Goal: Information Seeking & Learning: Check status

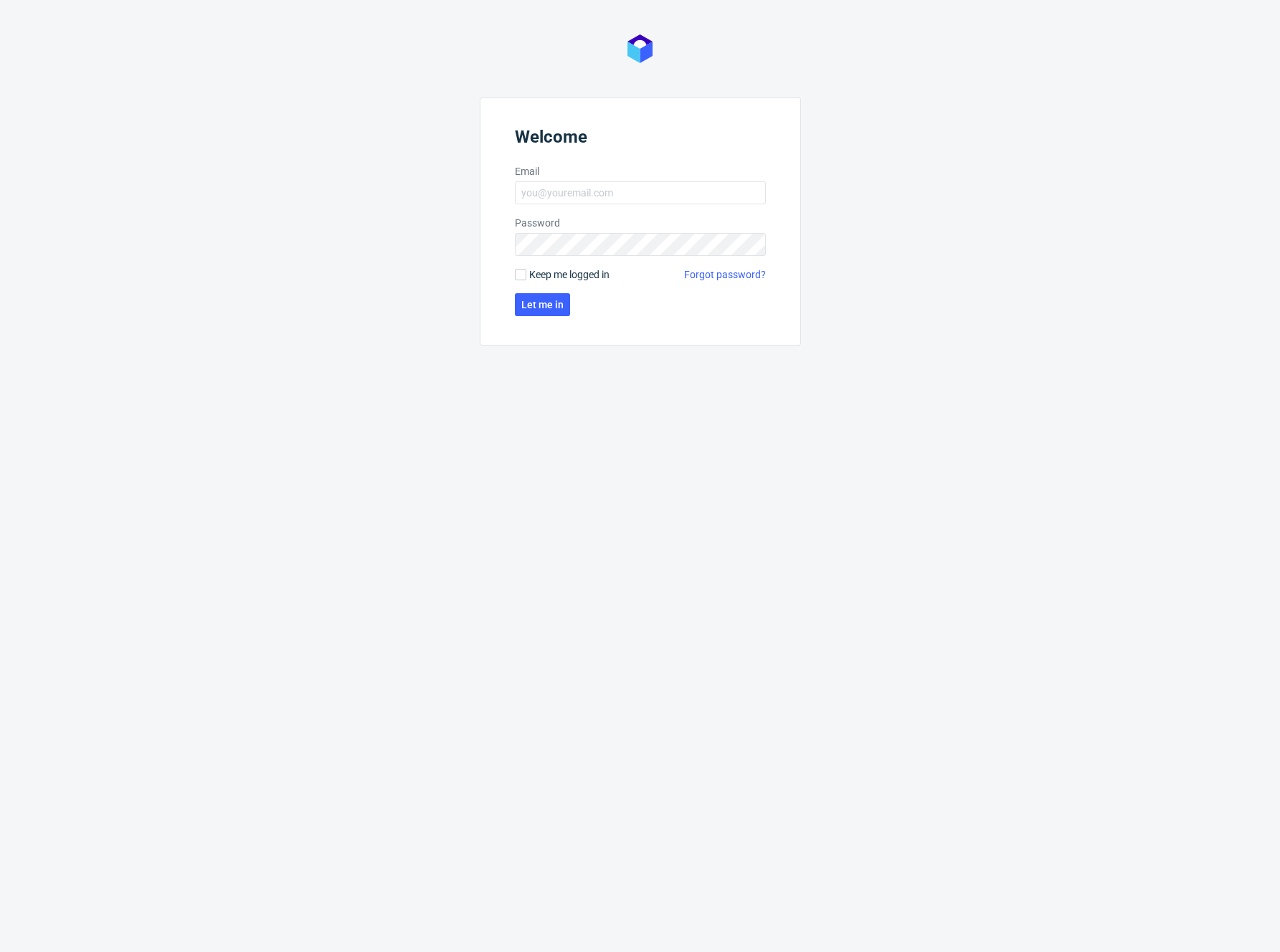
click at [0, 951] on nordpass-portal at bounding box center [0, 952] width 0 height 0
type input "[PERSON_NAME][EMAIL_ADDRESS][DOMAIN_NAME]"
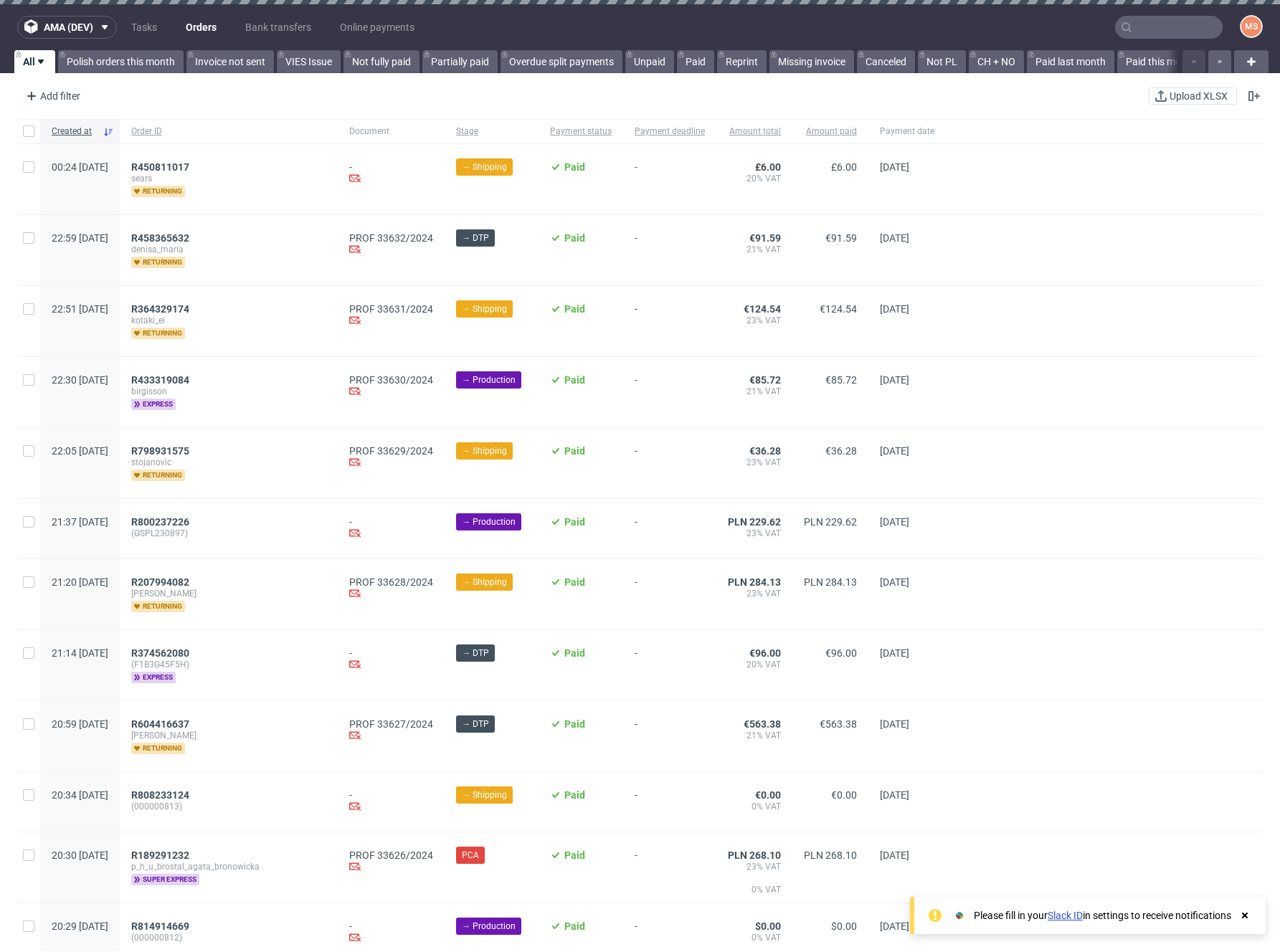
click at [253, 99] on div "Add filter Hide filters Clear all Upload XLSX" at bounding box center [640, 96] width 1280 height 35
click at [190, 165] on span "R450811017" at bounding box center [159, 166] width 58 height 12
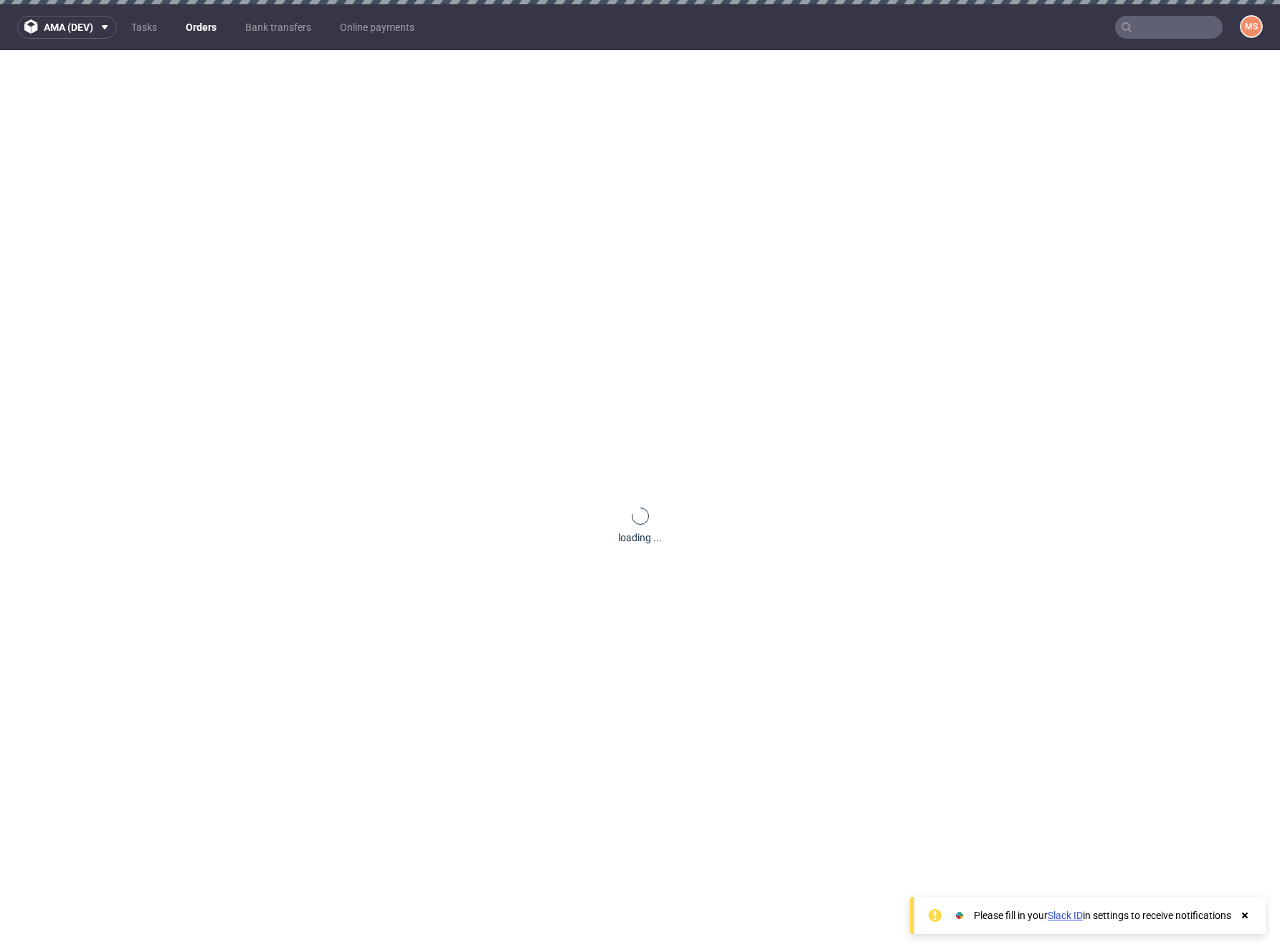
click at [547, 553] on div "loading ..." at bounding box center [640, 526] width 1280 height 952
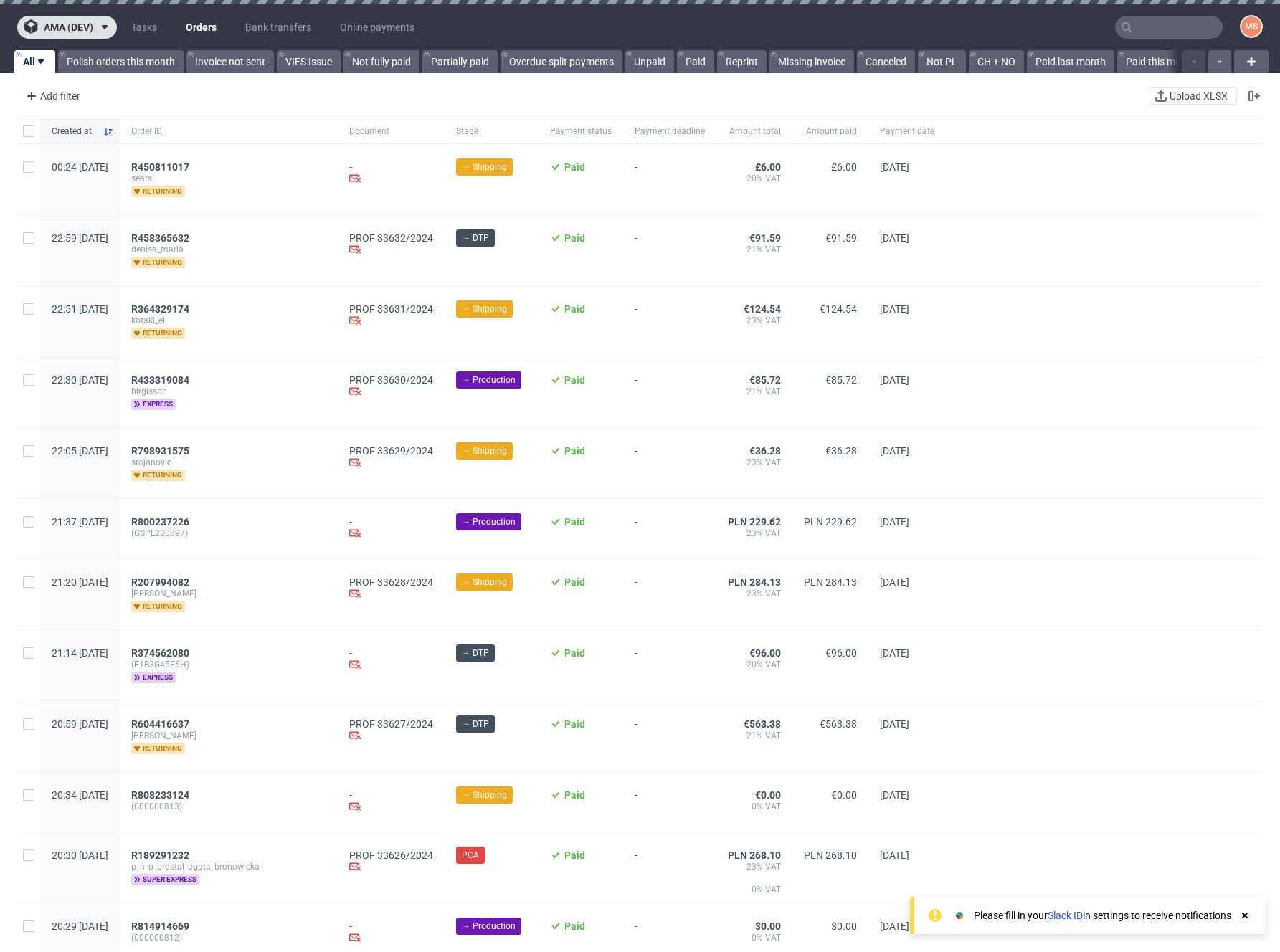
click at [91, 31] on span "ama (dev)" at bounding box center [69, 27] width 50 height 10
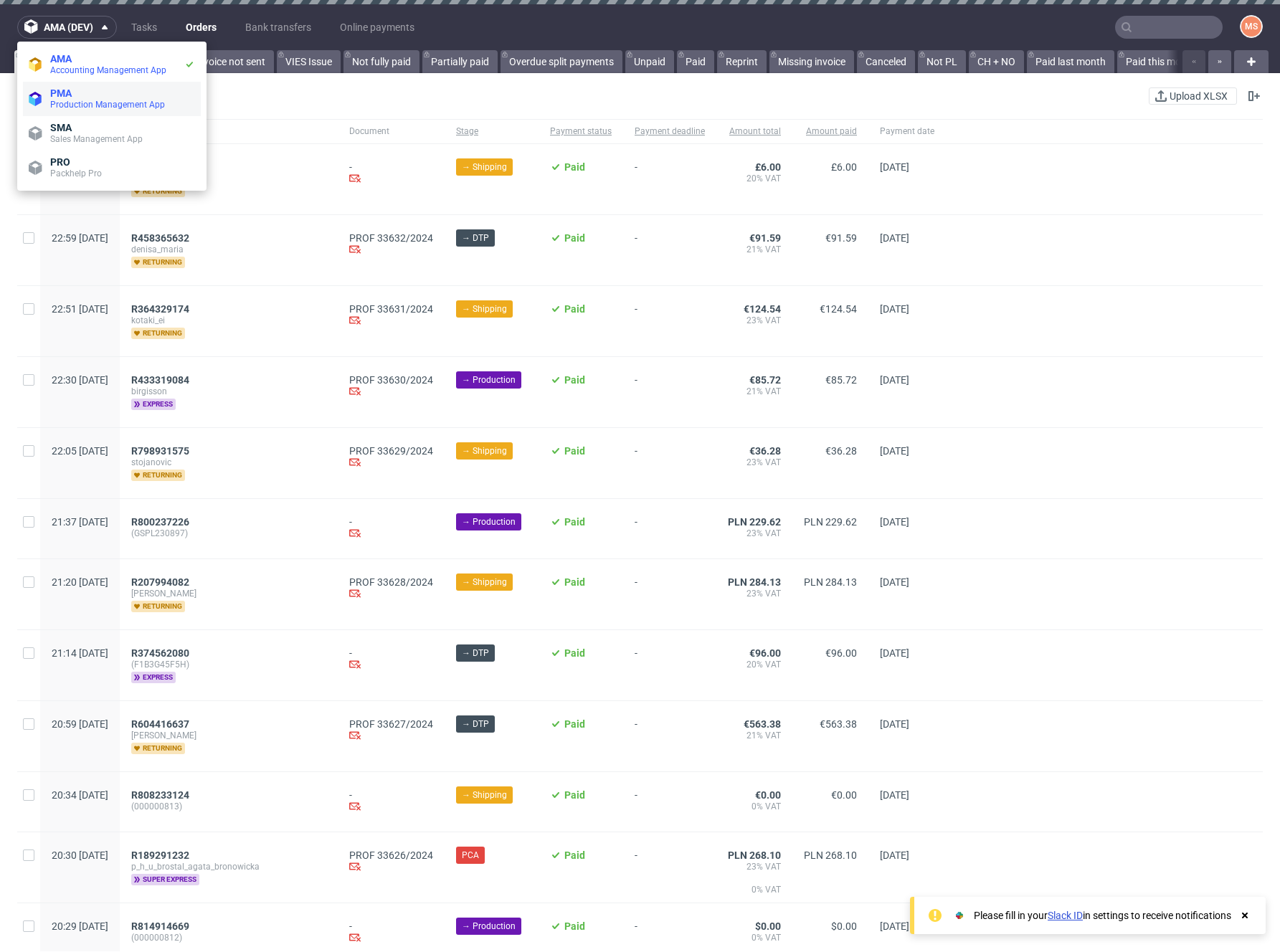
click at [94, 101] on span "Production Management App" at bounding box center [107, 104] width 115 height 10
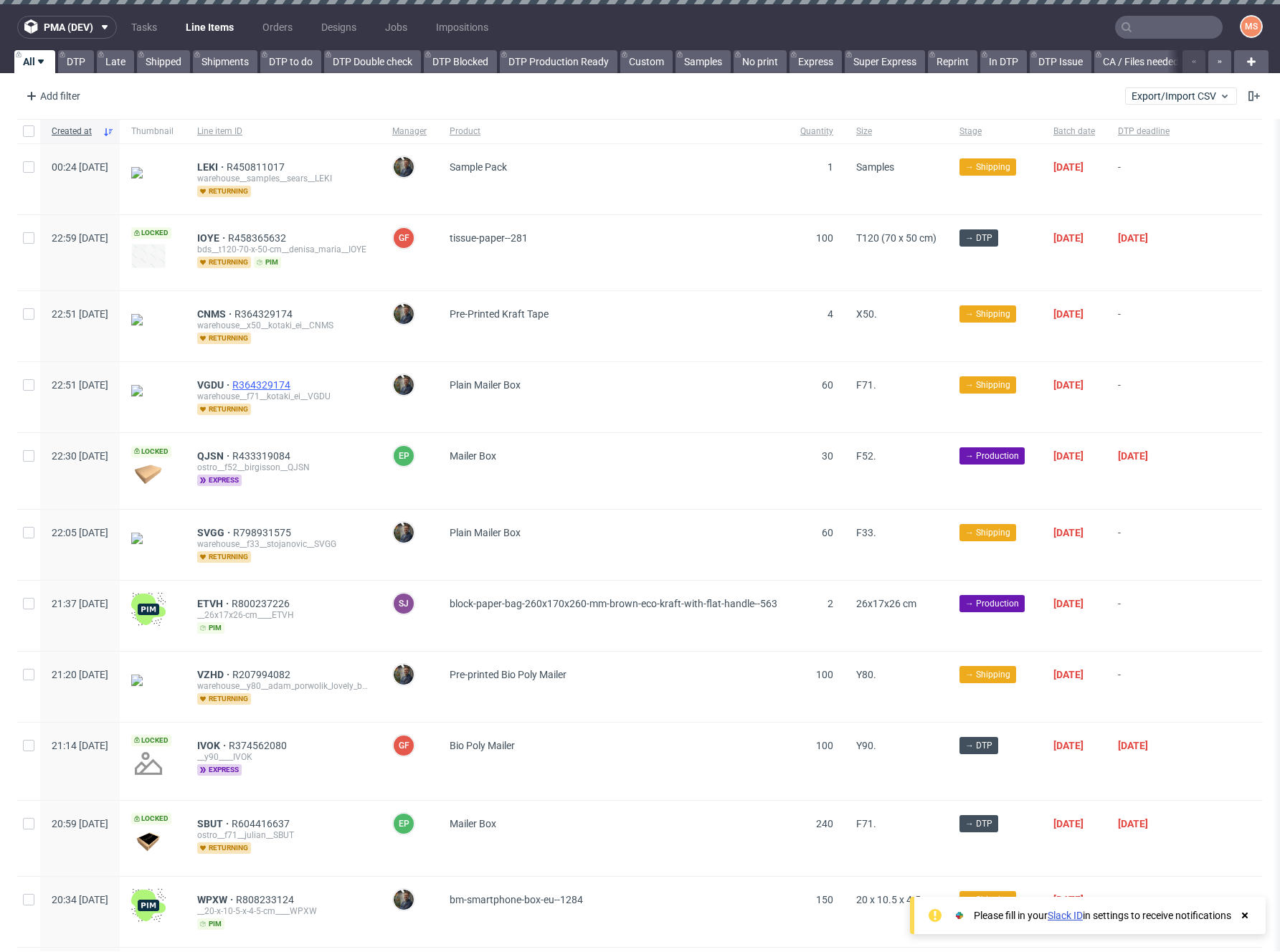
click at [294, 379] on span "R364329174" at bounding box center [263, 384] width 61 height 12
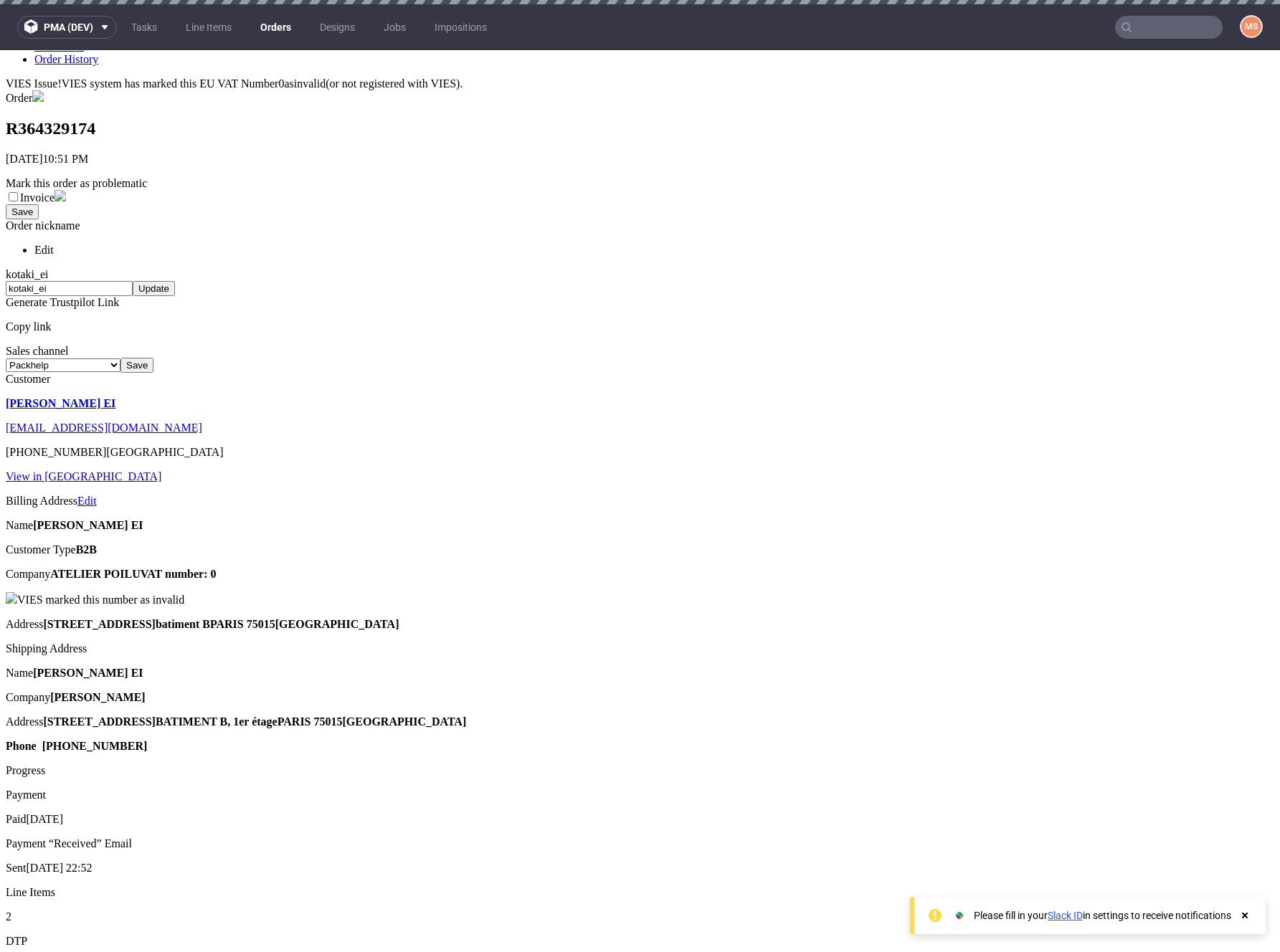
scroll to position [242, 0]
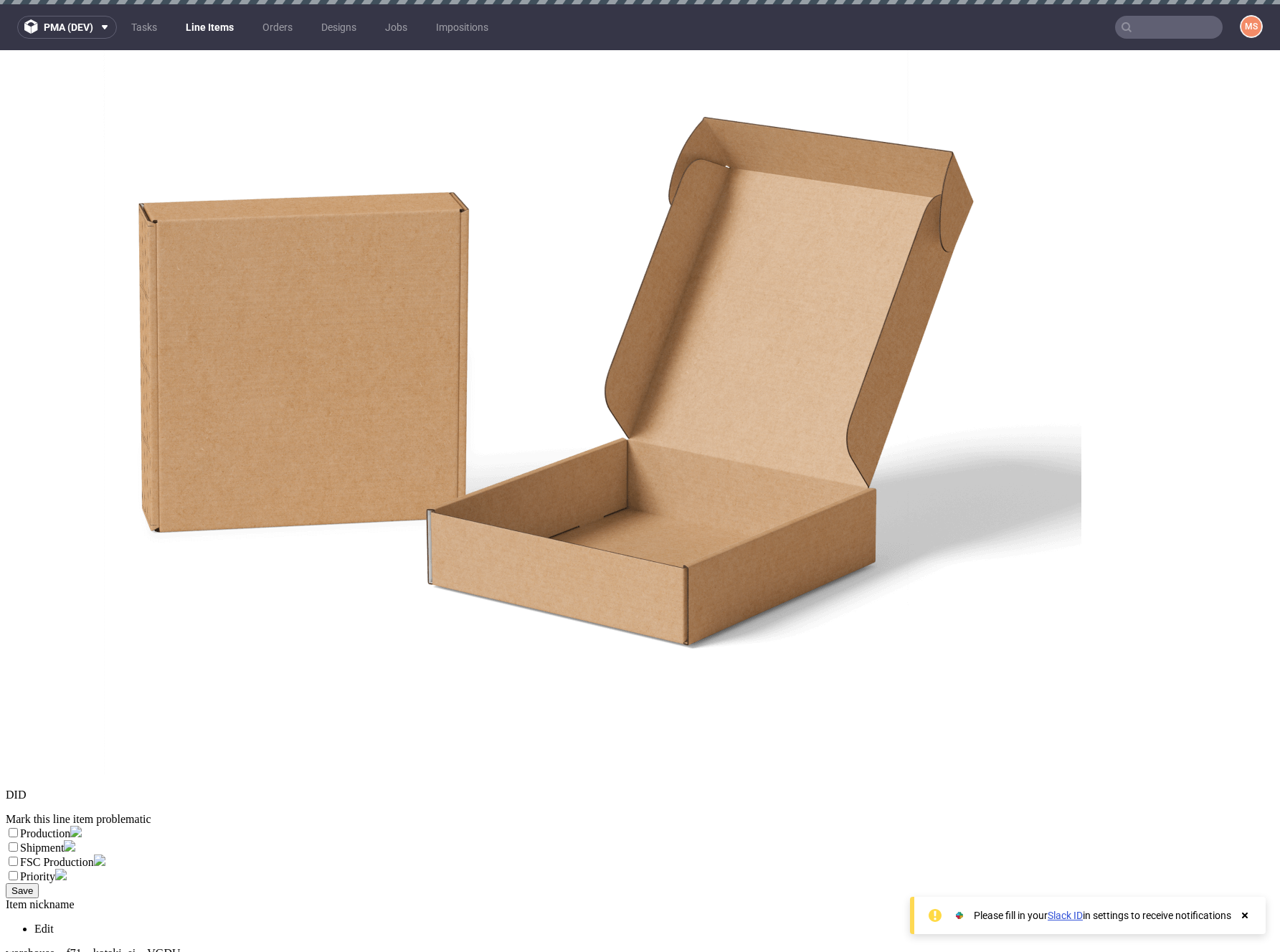
scroll to position [4, 0]
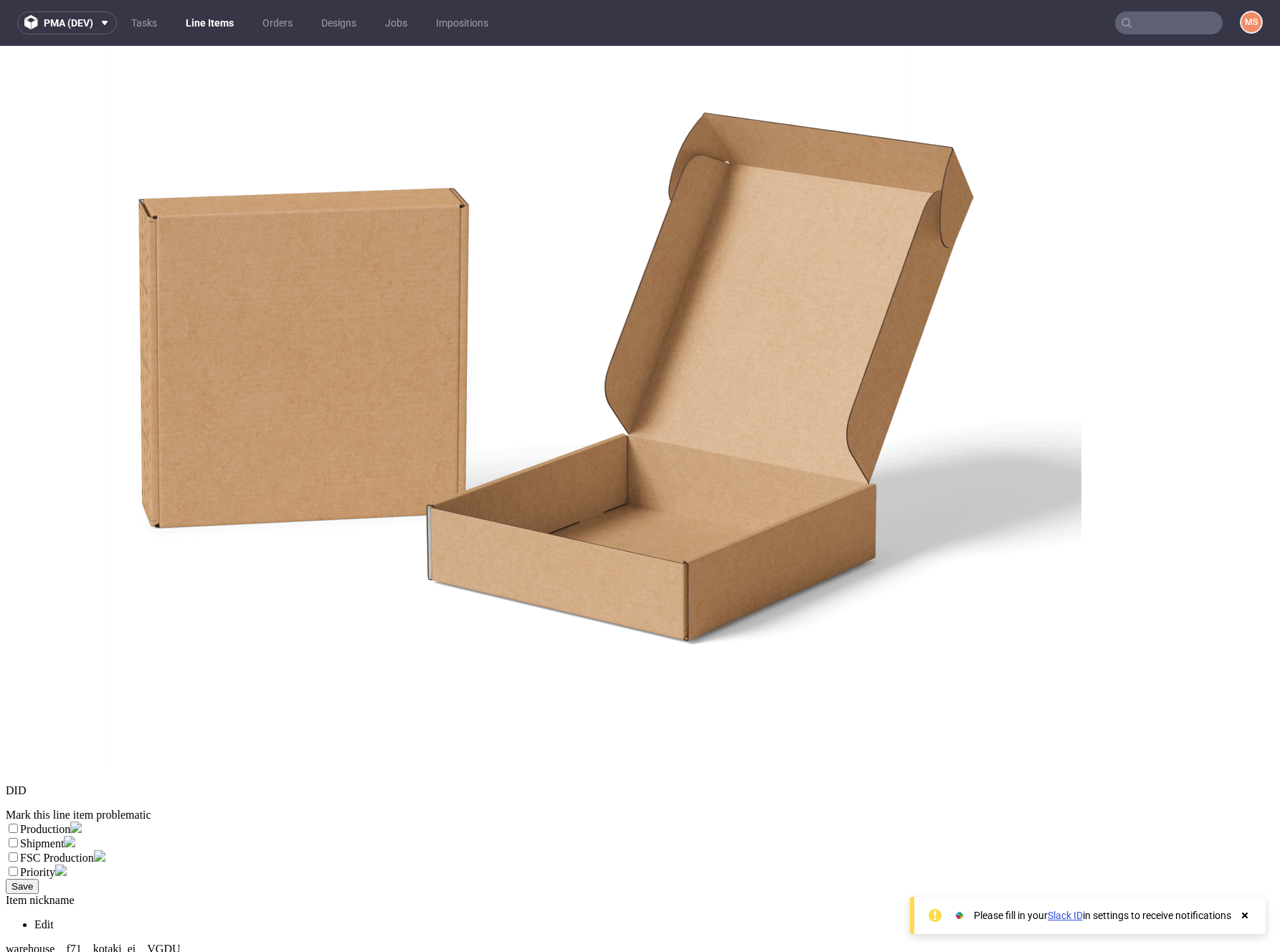
click at [1247, 916] on icon at bounding box center [1245, 916] width 13 height 12
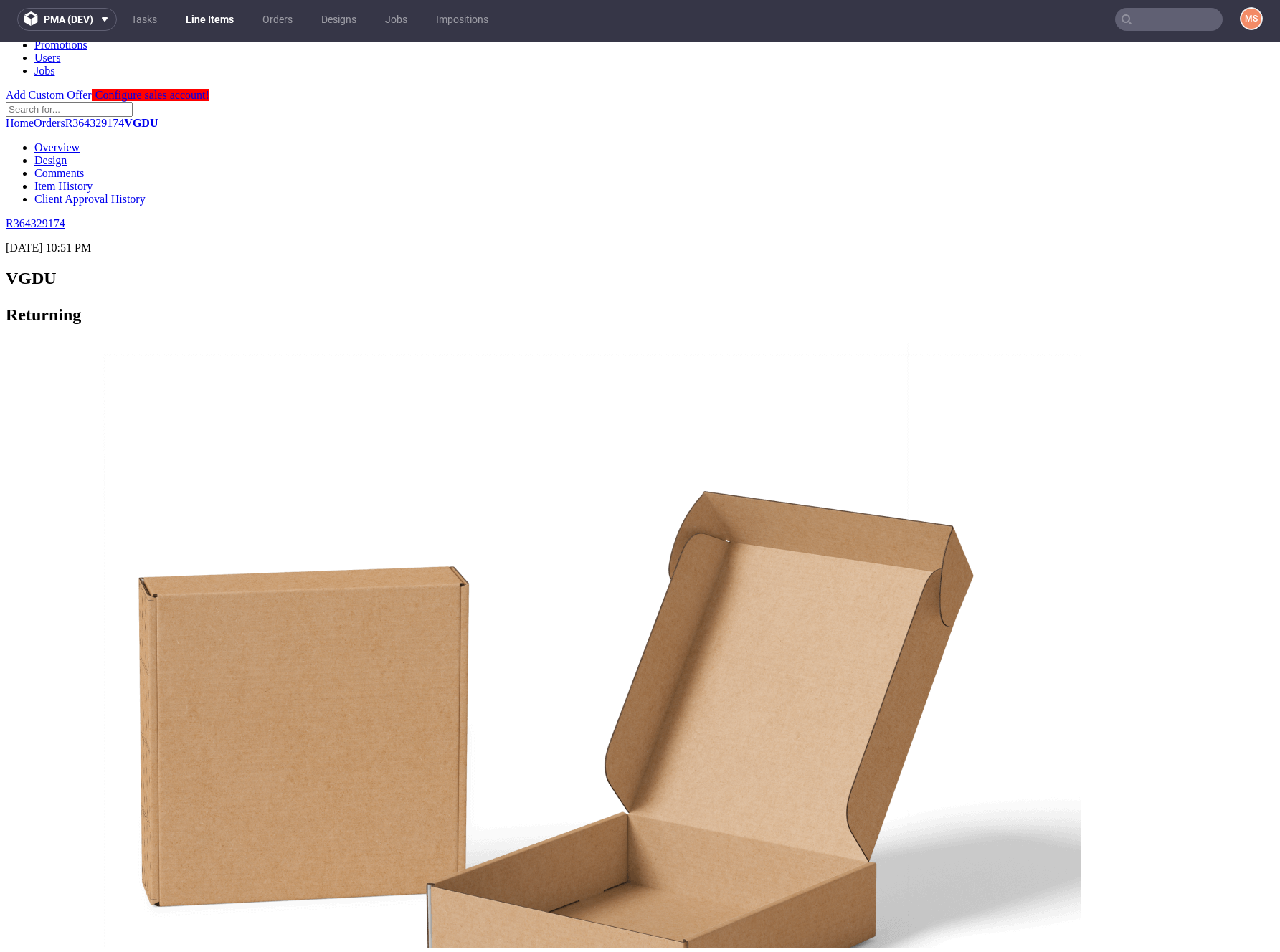
scroll to position [0, 0]
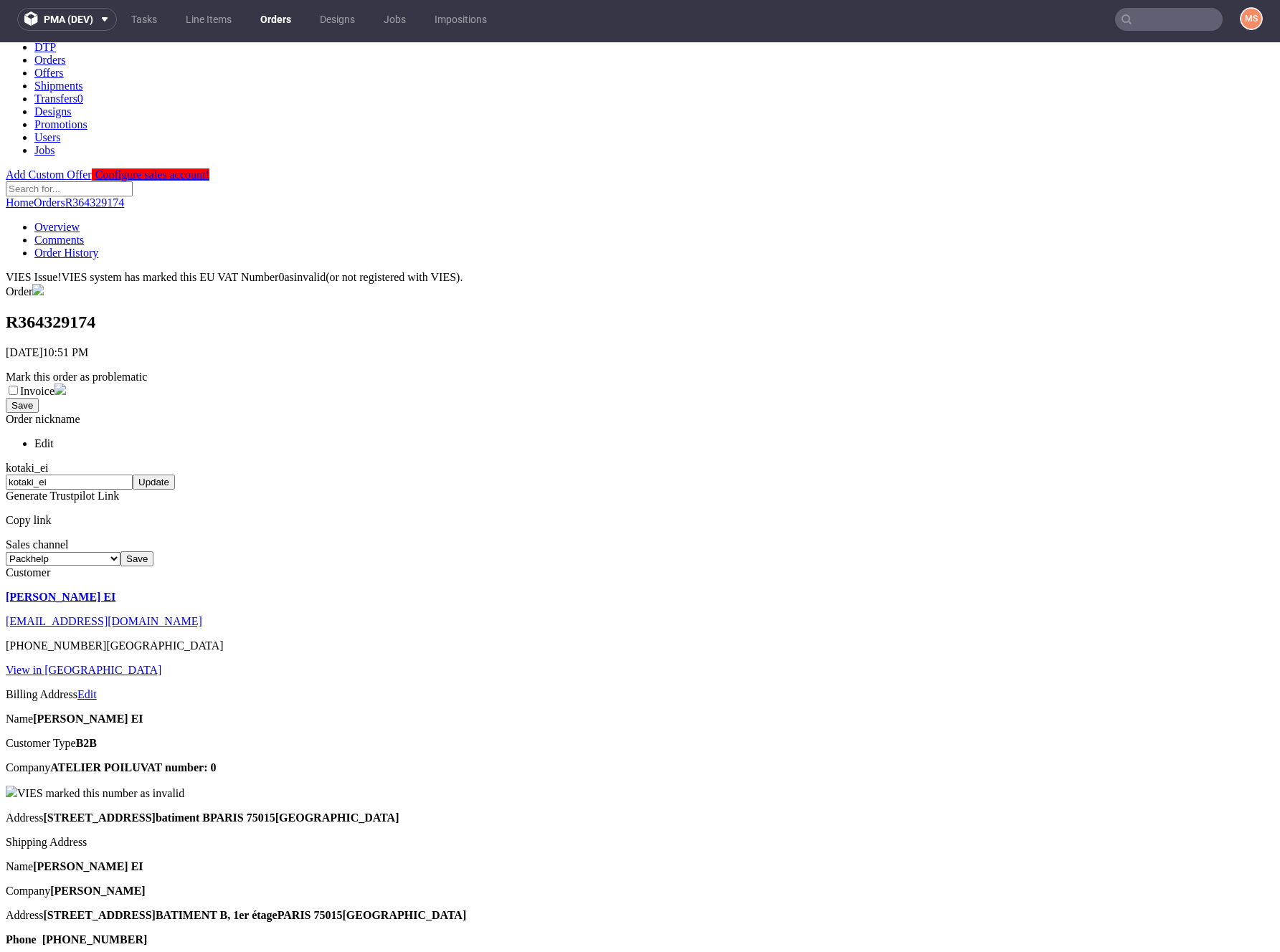
scroll to position [78, 0]
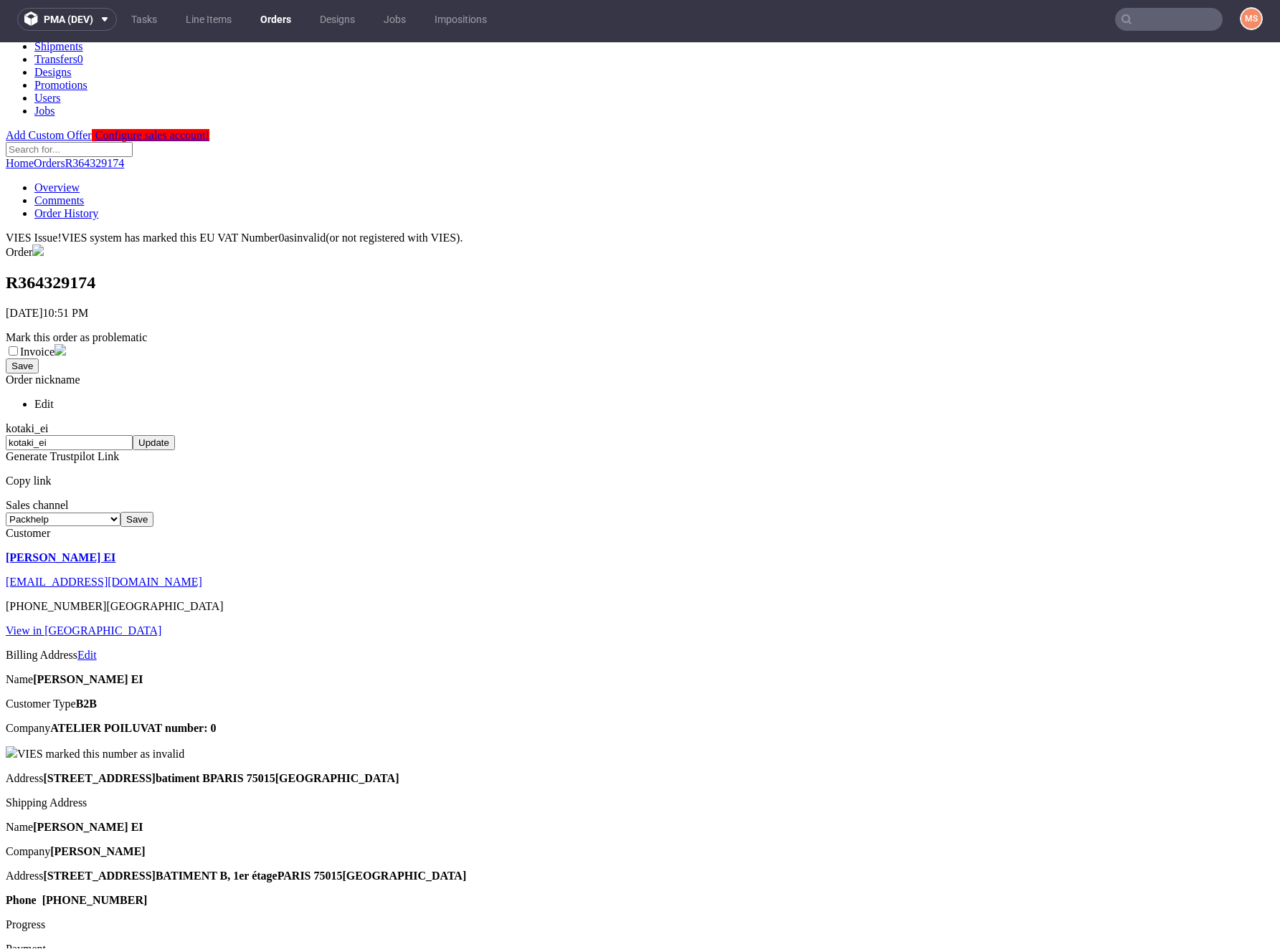
drag, startPoint x: 410, startPoint y: 775, endPoint x: 676, endPoint y: 774, distance: 266.0
copy td "X50. • Pre-Printed Kraft Tape • Natural kraft • No addons"
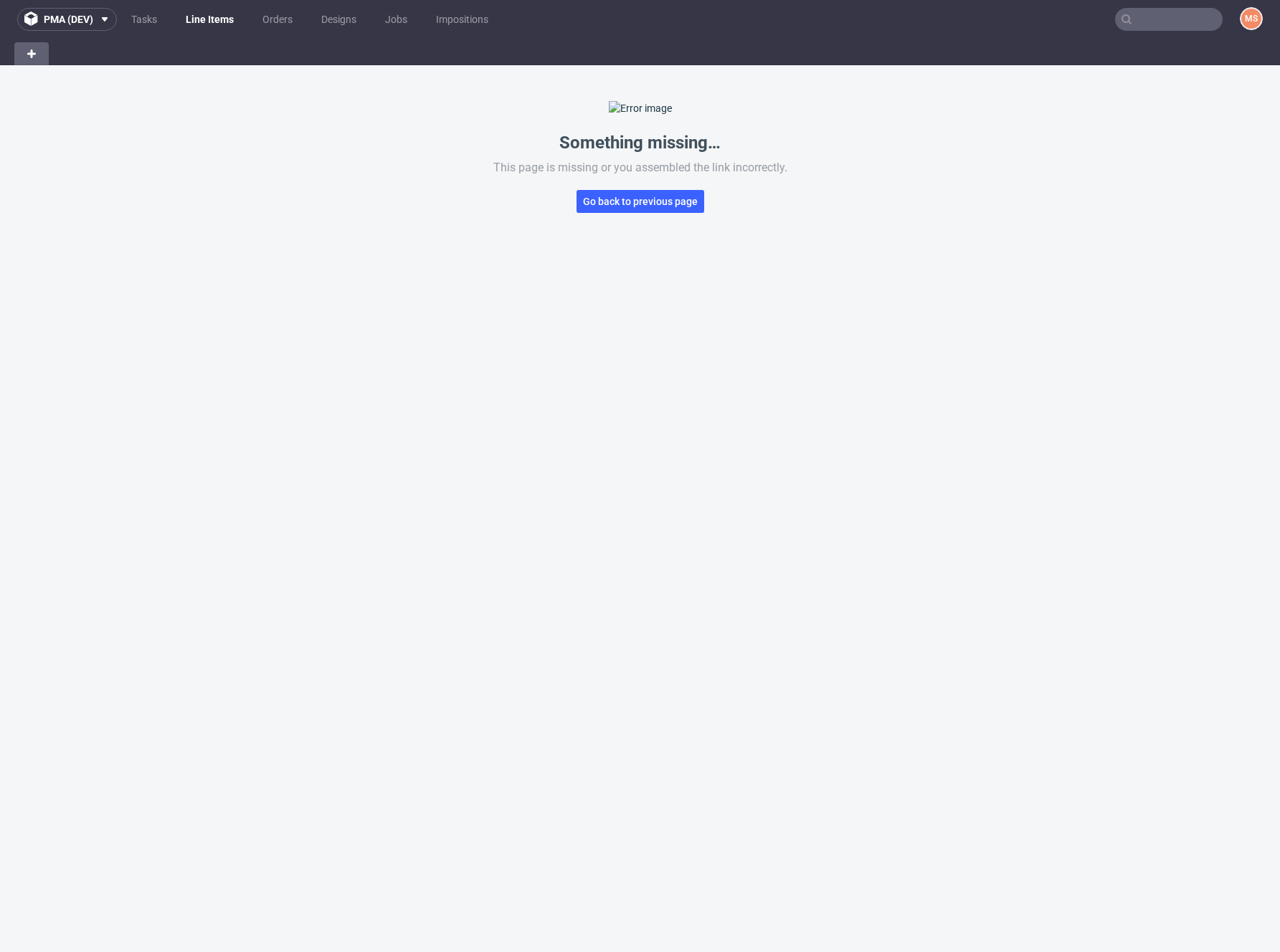
click at [214, 25] on link "Line Items" at bounding box center [209, 20] width 65 height 23
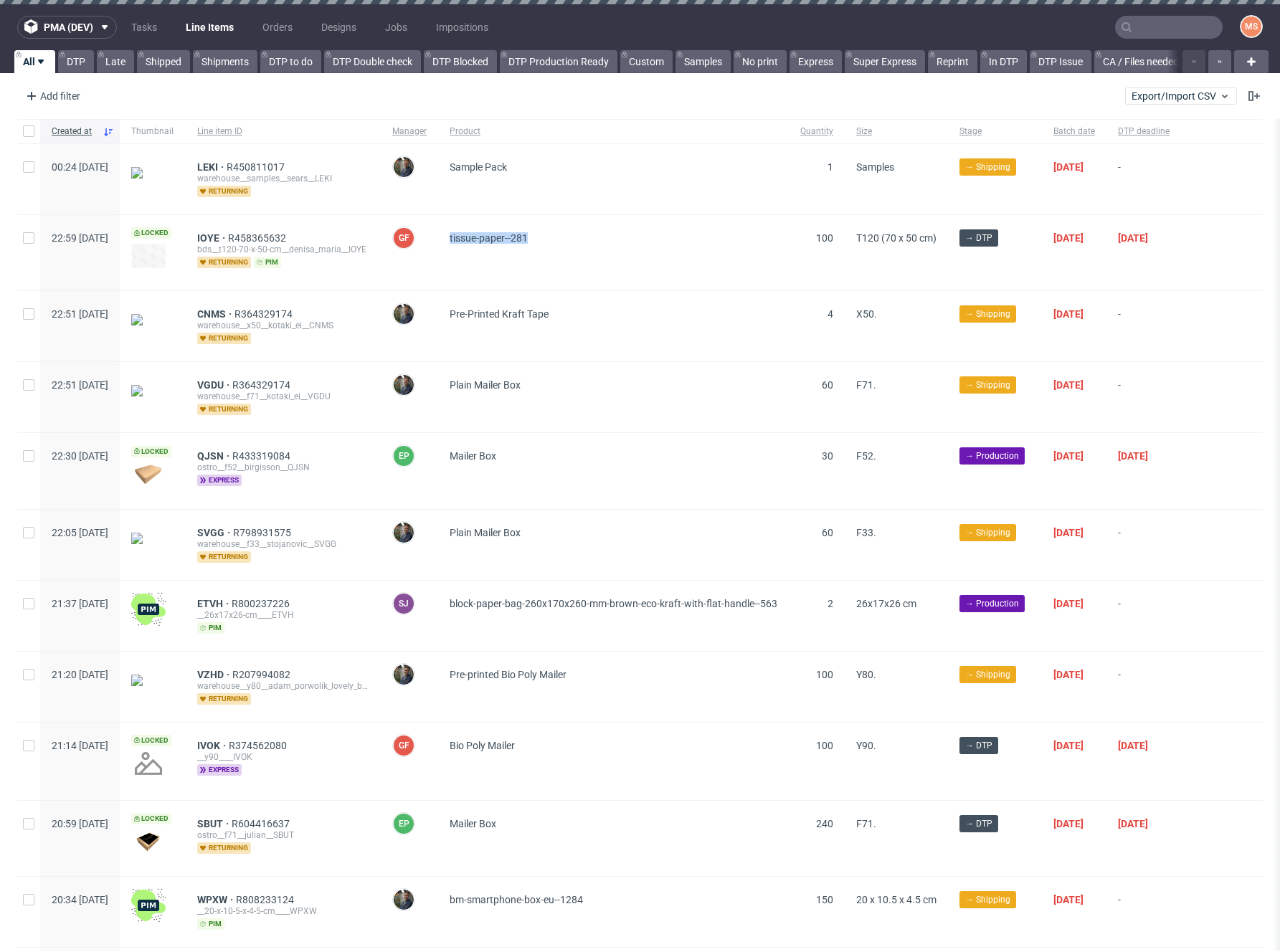
drag, startPoint x: 587, startPoint y: 239, endPoint x: 490, endPoint y: 240, distance: 97.0
click at [490, 240] on div "tissue-paper--281" at bounding box center [613, 253] width 351 height 76
copy span "tissue-paper--281"
drag, startPoint x: 607, startPoint y: 316, endPoint x: 491, endPoint y: 311, distance: 116.1
click at [491, 311] on span "Pre-Printed Kraft Tape" at bounding box center [613, 326] width 328 height 36
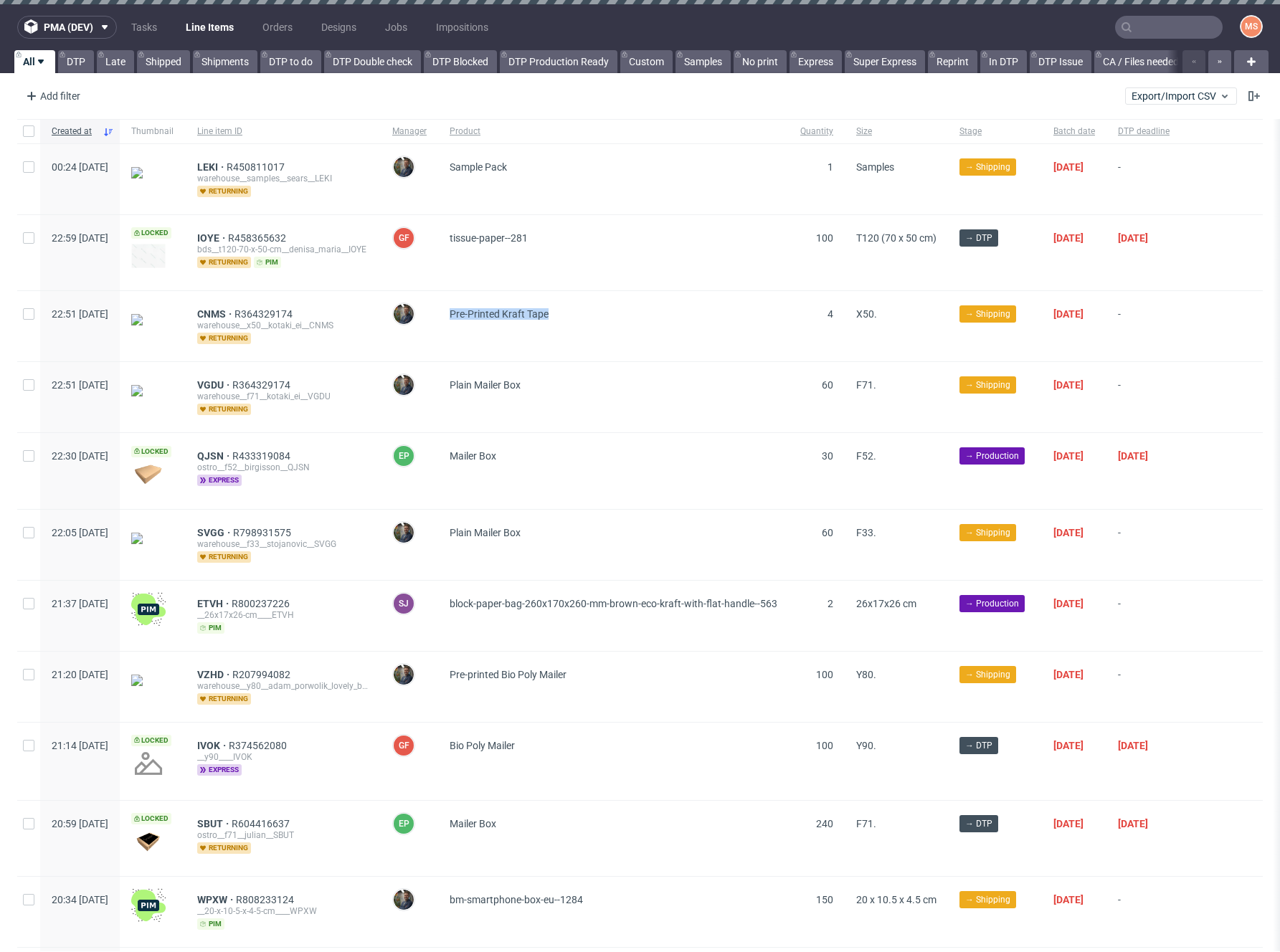
copy span "Pre-Printed Kraft Tape"
click at [279, 32] on link "Orders" at bounding box center [277, 28] width 47 height 23
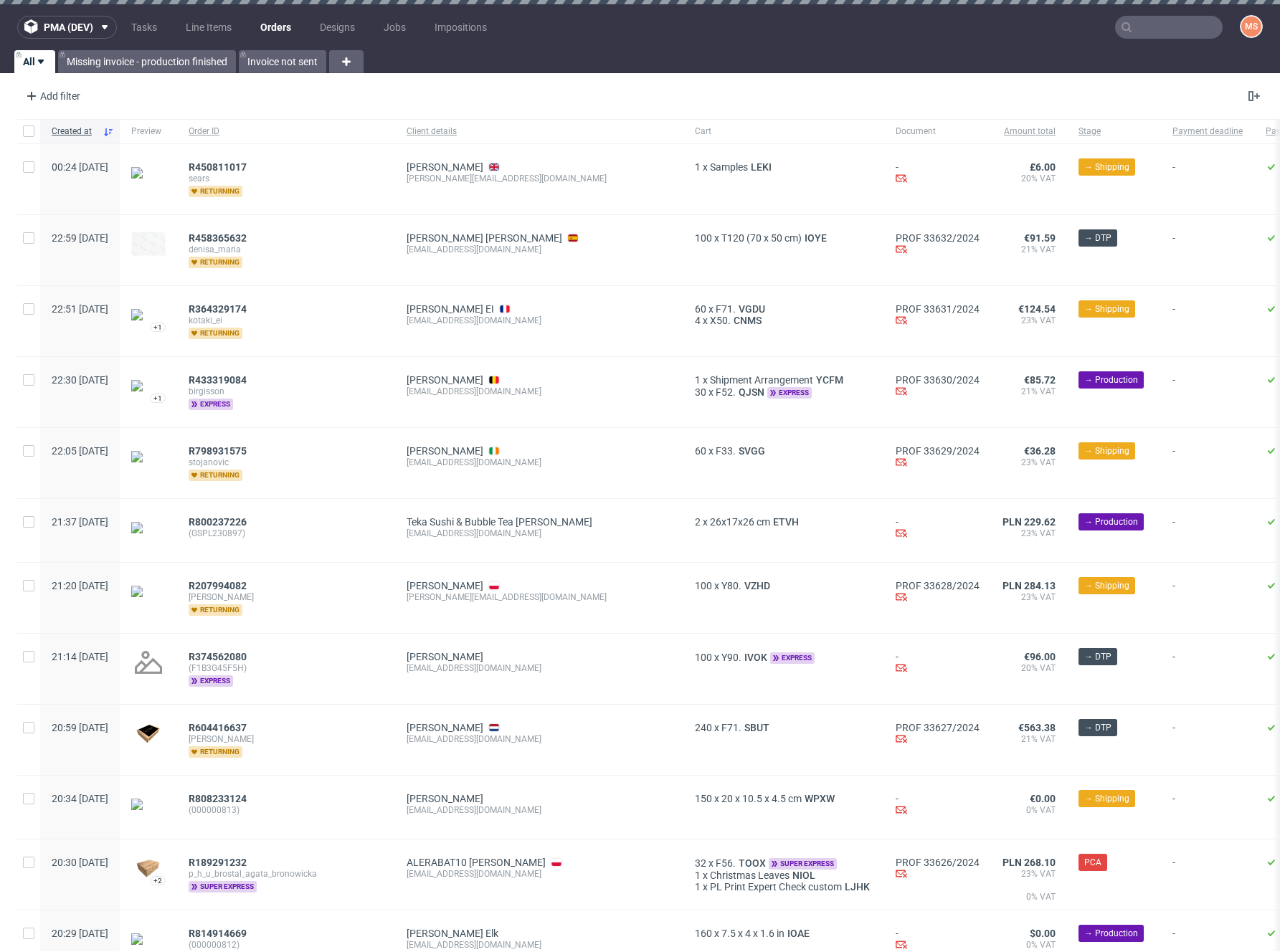
click at [270, 160] on div "R450811017 sears returning" at bounding box center [286, 179] width 218 height 70
drag, startPoint x: 646, startPoint y: 867, endPoint x: 689, endPoint y: 867, distance: 43.0
click at [695, 867] on div "32 x F56. TOOX super express" at bounding box center [784, 863] width 178 height 13
copy div "32 x F56."
click at [223, 30] on link "Line Items" at bounding box center [208, 28] width 63 height 23
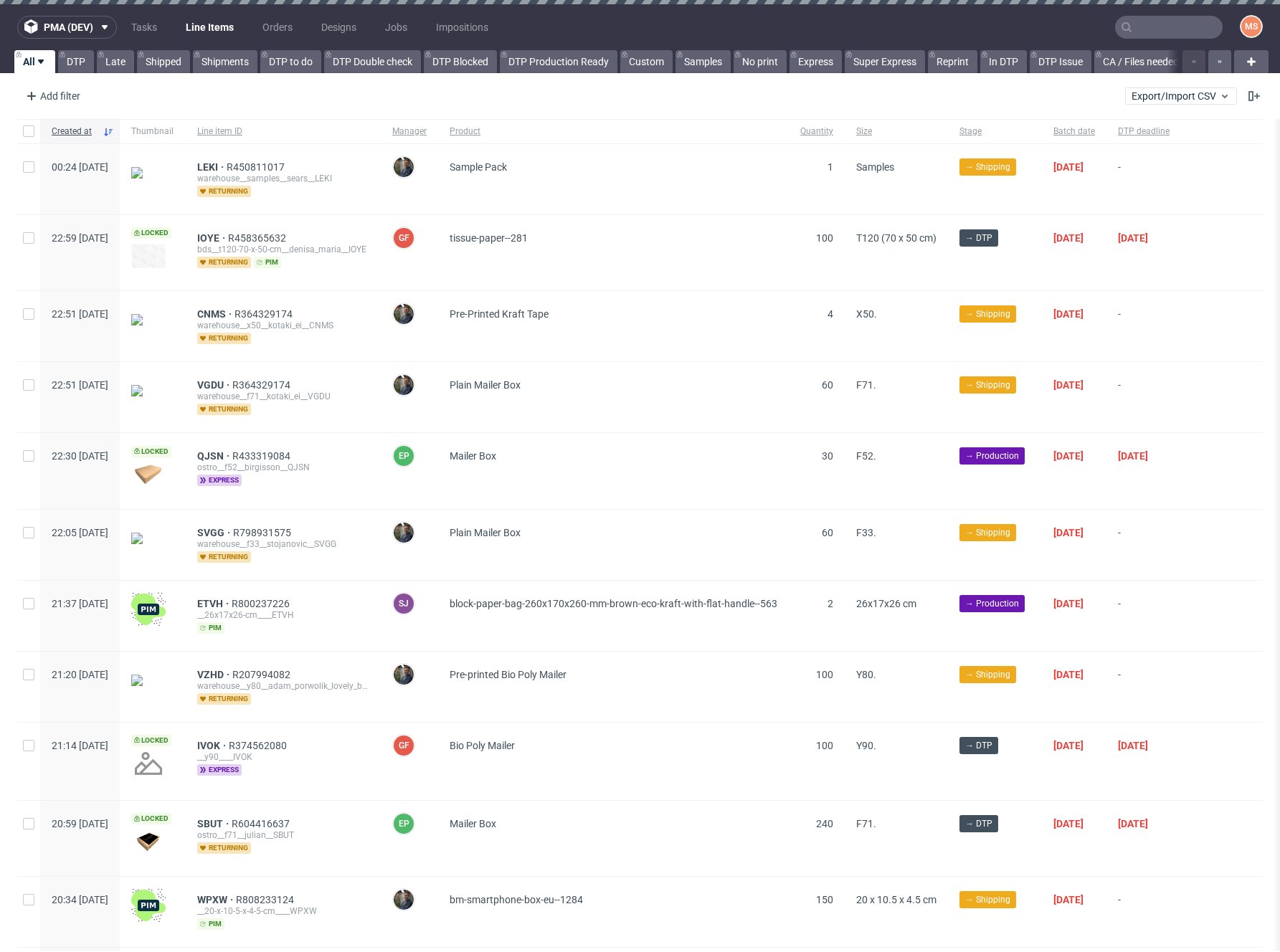
click at [438, 206] on div "Maciej Sobola" at bounding box center [409, 179] width 57 height 70
click at [227, 165] on span "LEKI" at bounding box center [212, 166] width 29 height 12
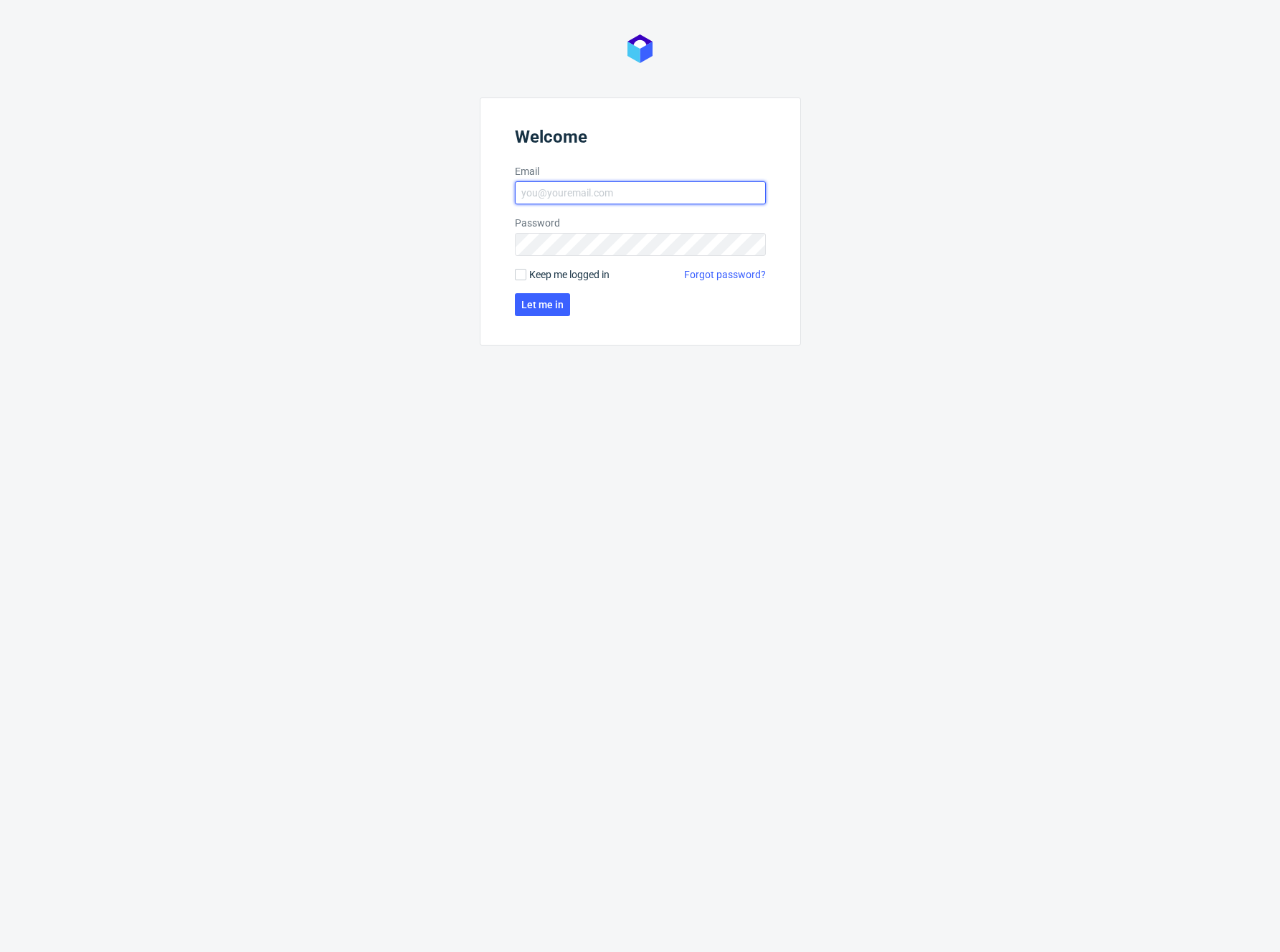
click at [660, 194] on input "Email" at bounding box center [641, 193] width 251 height 23
click at [0, 951] on nordpass-autofill-portal at bounding box center [0, 952] width 0 height 0
type input "[PERSON_NAME][EMAIL_ADDRESS][DOMAIN_NAME]"
click at [530, 300] on span "Let me in" at bounding box center [543, 304] width 43 height 10
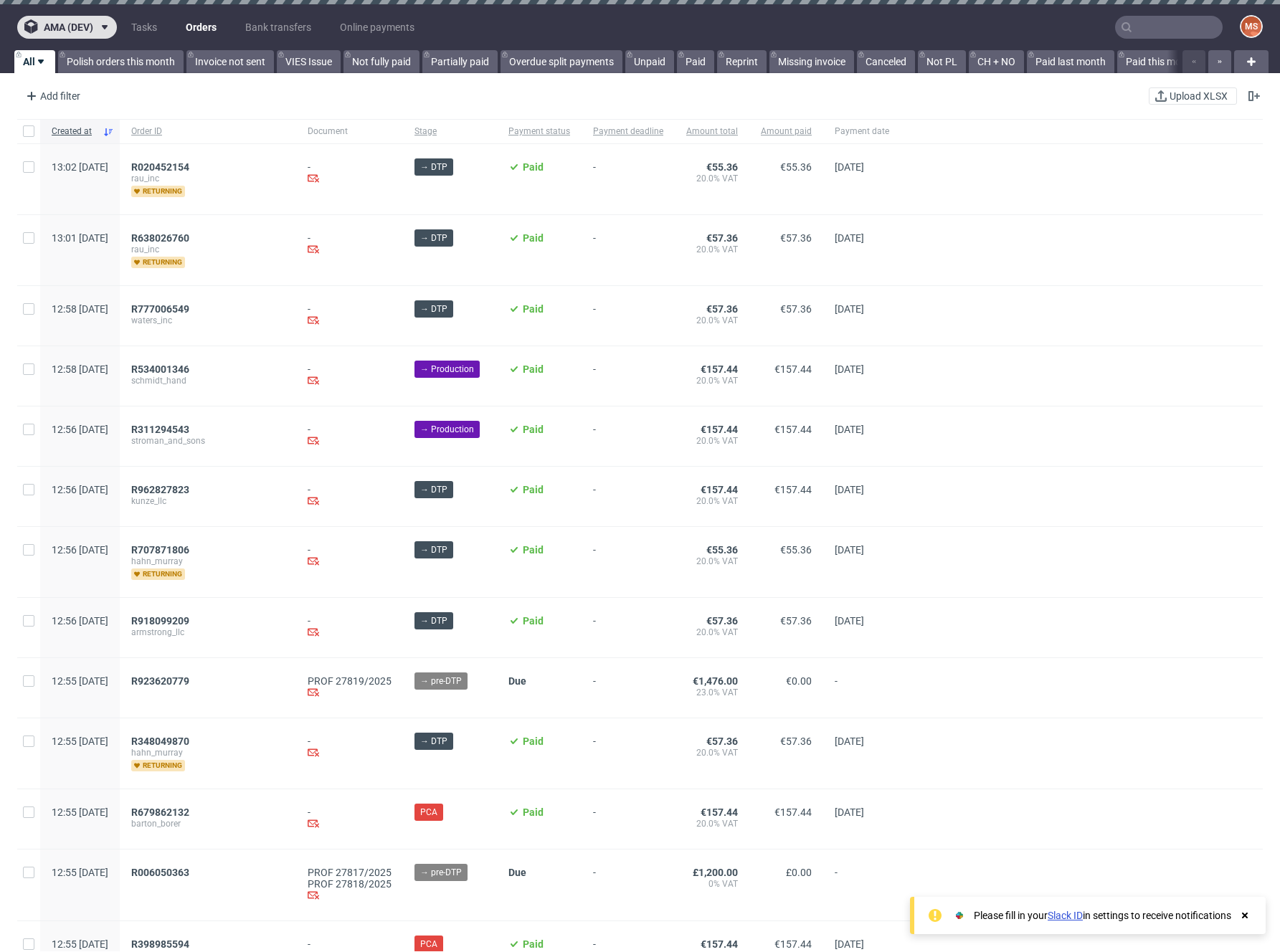
click at [95, 24] on span at bounding box center [101, 27] width 17 height 12
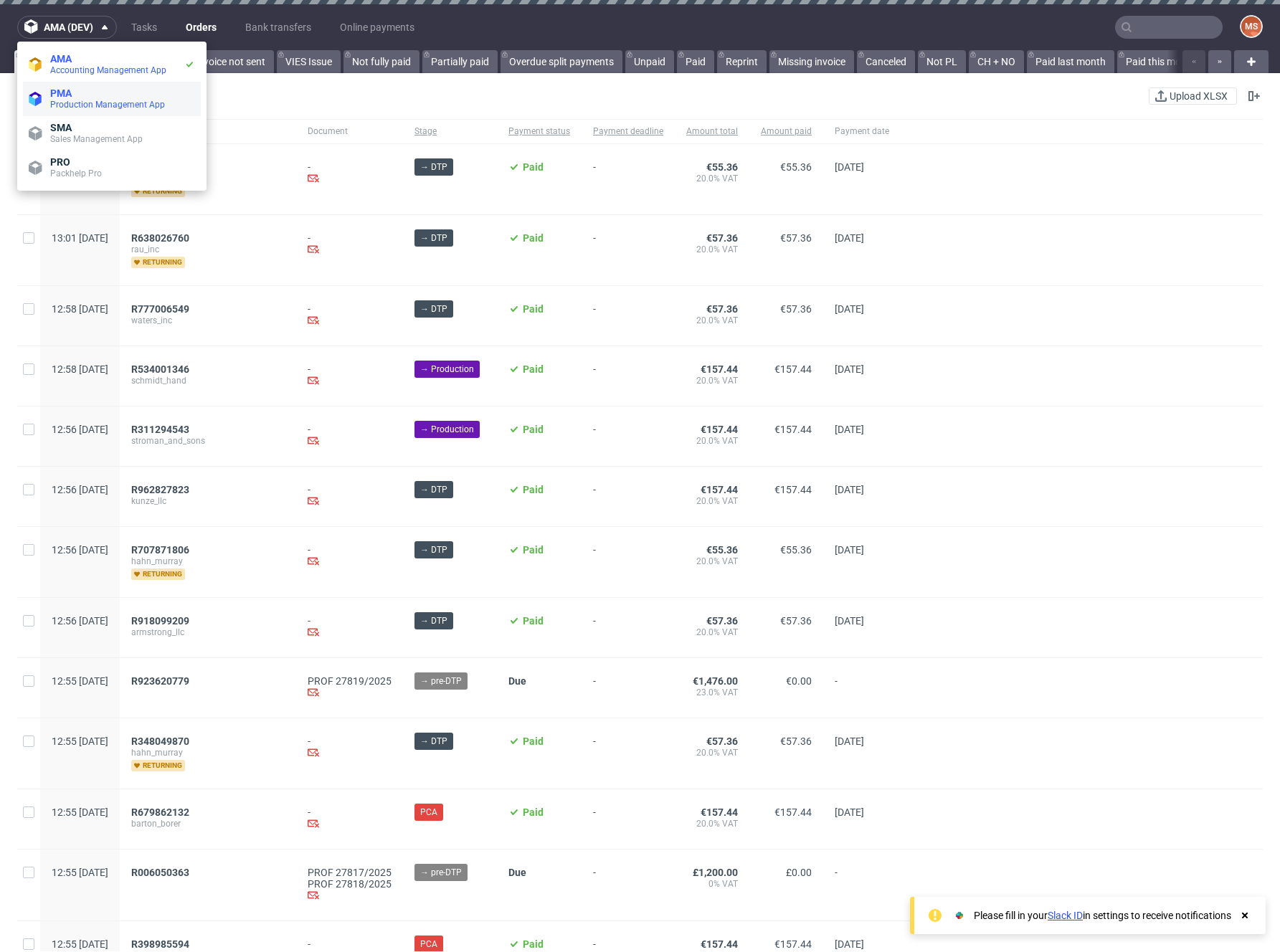
click at [102, 86] on li "PMA Production Management App" at bounding box center [112, 99] width 178 height 35
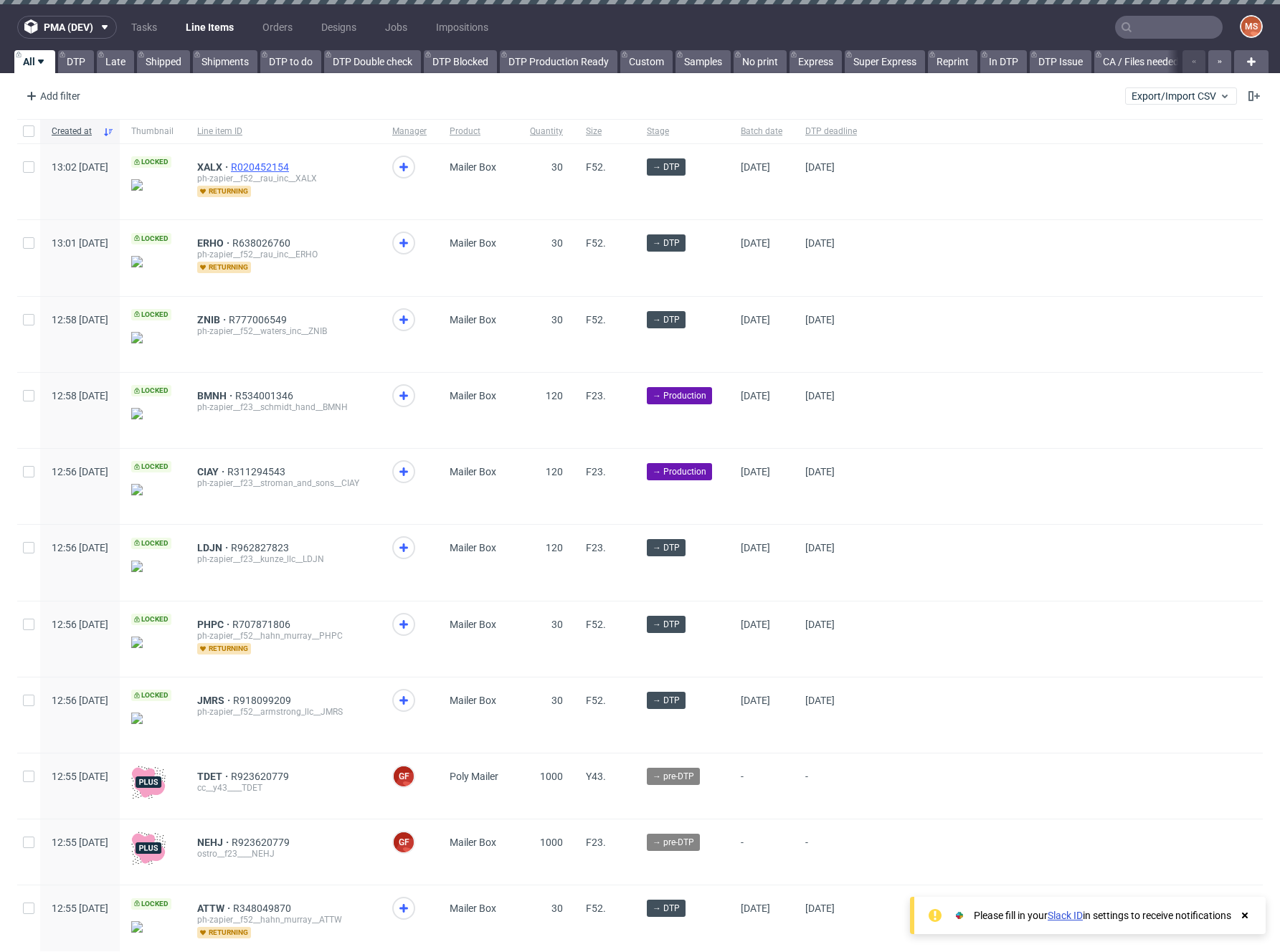
click at [290, 163] on span "R020452154" at bounding box center [261, 166] width 61 height 12
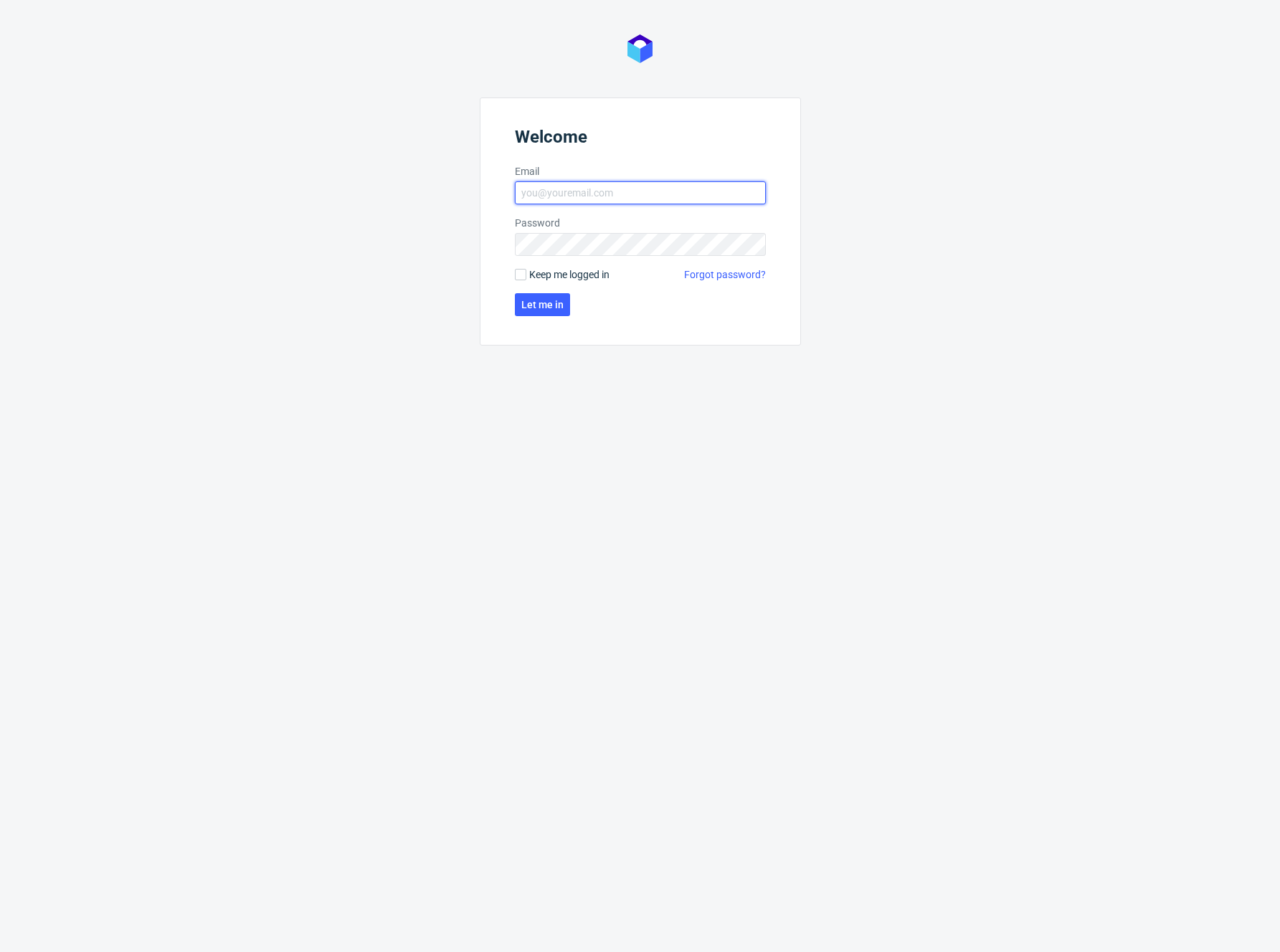
click at [631, 194] on input "Email" at bounding box center [641, 193] width 251 height 23
click at [0, 951] on nordpass-autofill-portal at bounding box center [0, 952] width 0 height 0
type input "[PERSON_NAME][EMAIL_ADDRESS][DOMAIN_NAME]"
click at [532, 301] on span "Let me in" at bounding box center [543, 304] width 43 height 10
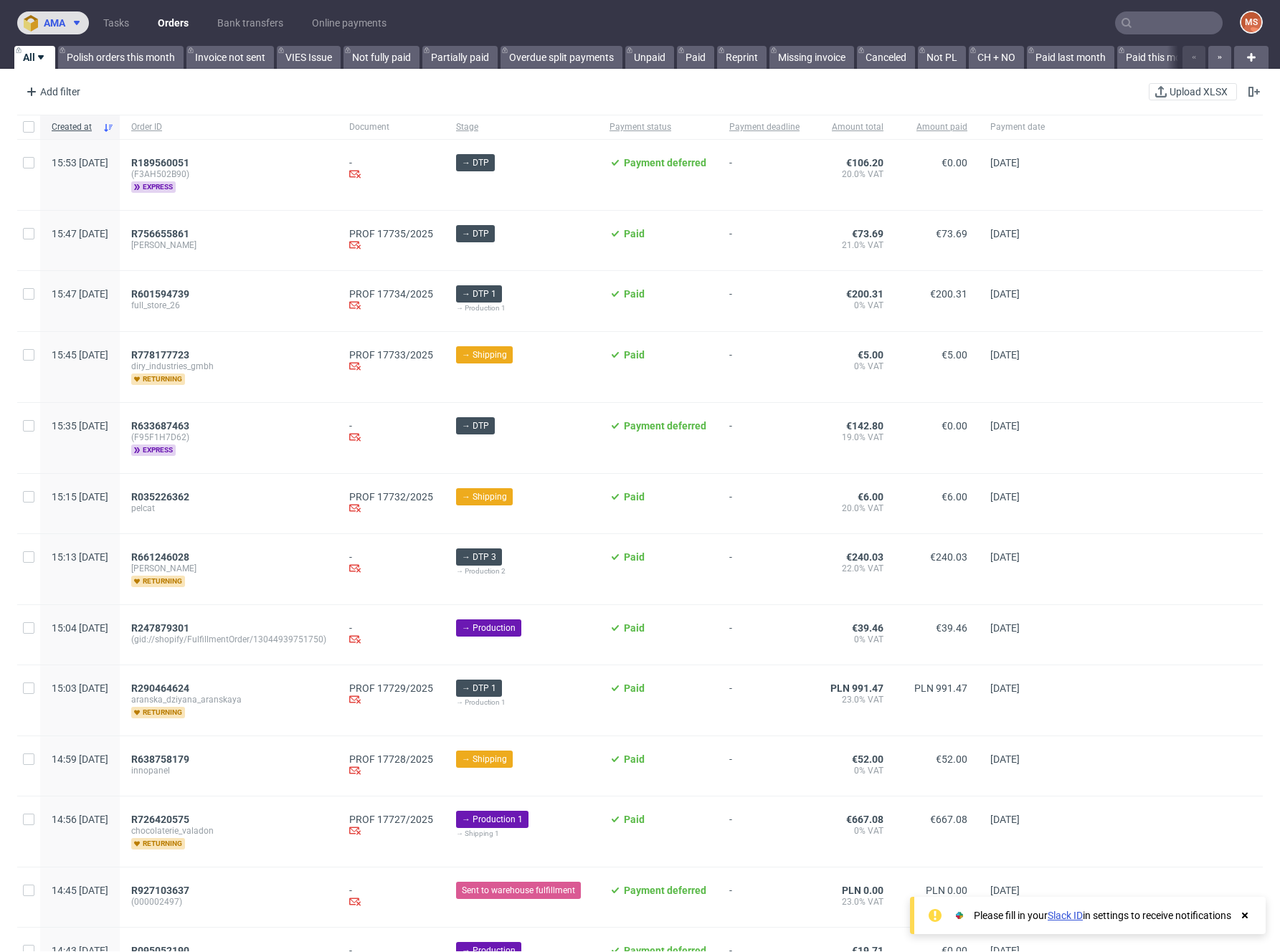
click at [79, 22] on icon at bounding box center [77, 22] width 12 height 12
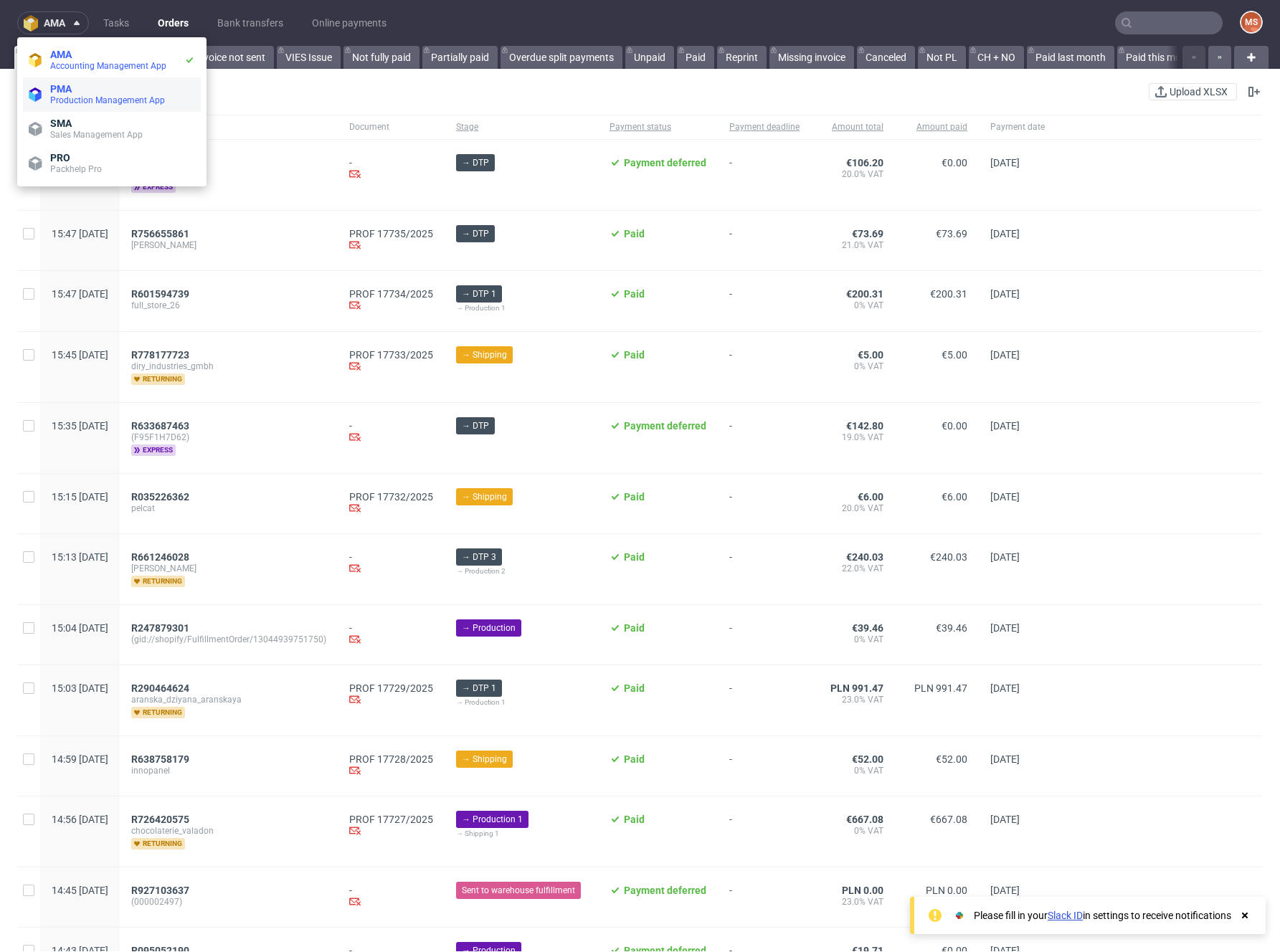
click at [91, 91] on span "PMA" at bounding box center [122, 88] width 145 height 12
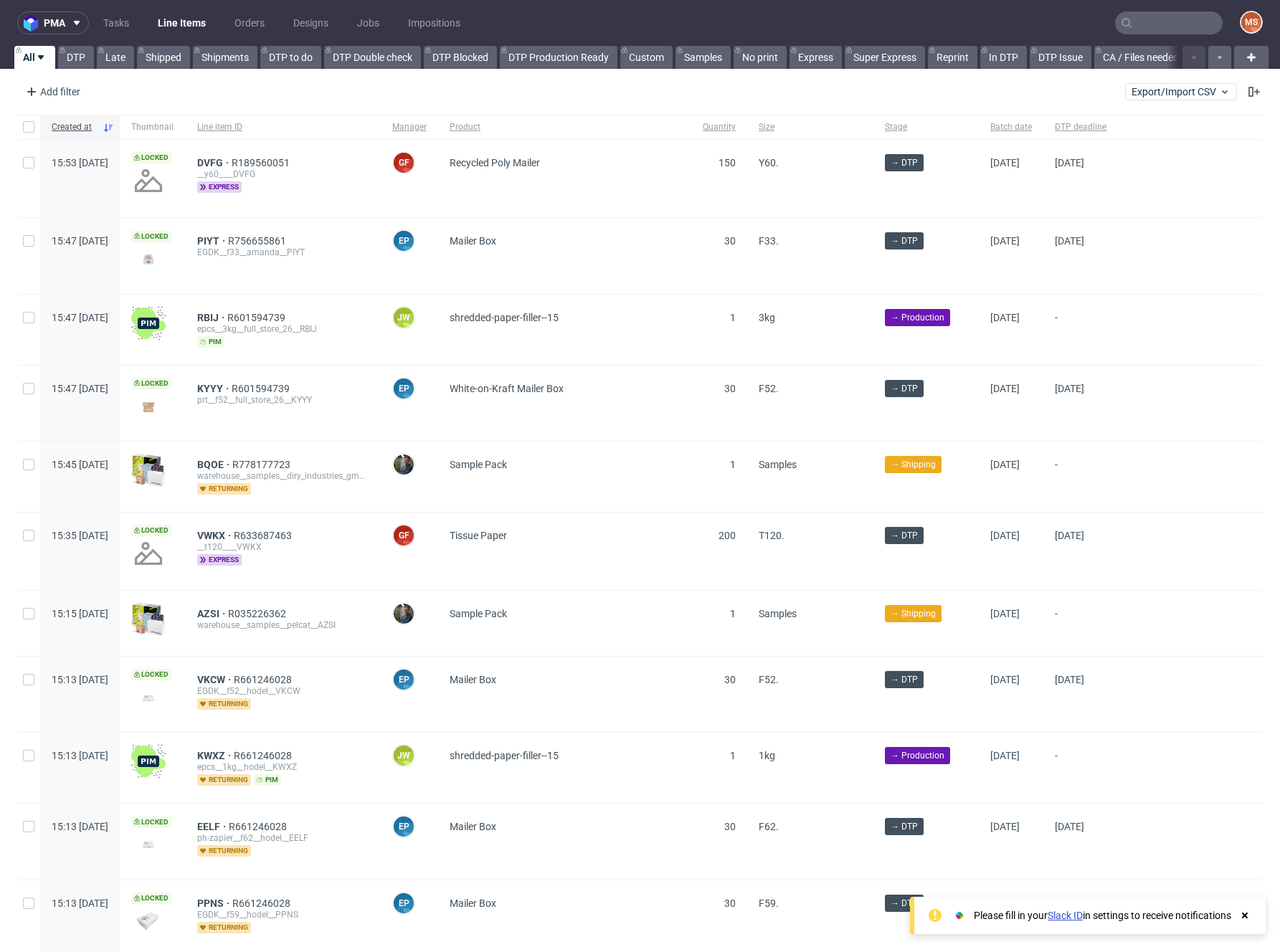
scroll to position [1403, 0]
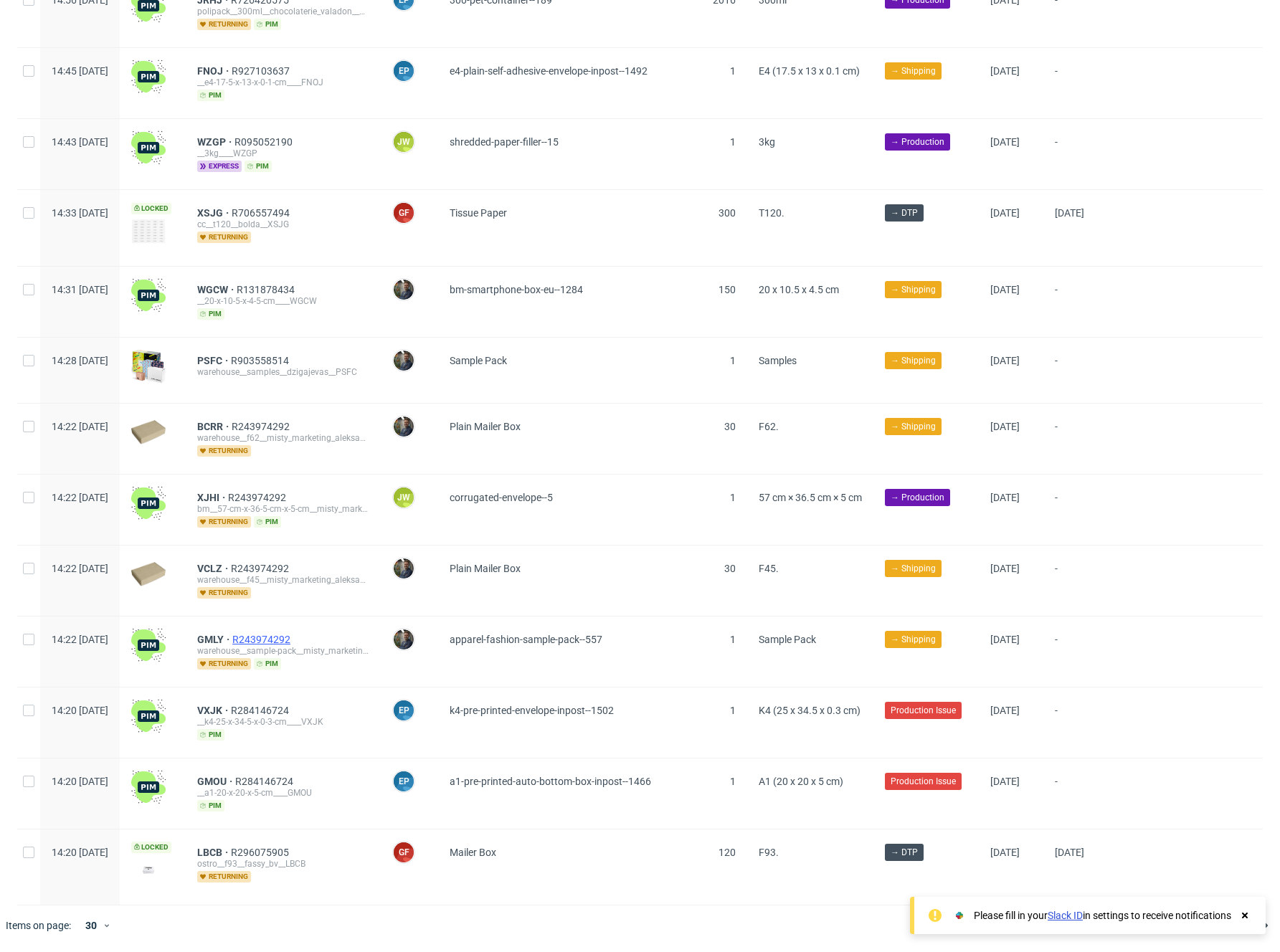
click at [294, 640] on span "R243974292" at bounding box center [263, 639] width 61 height 12
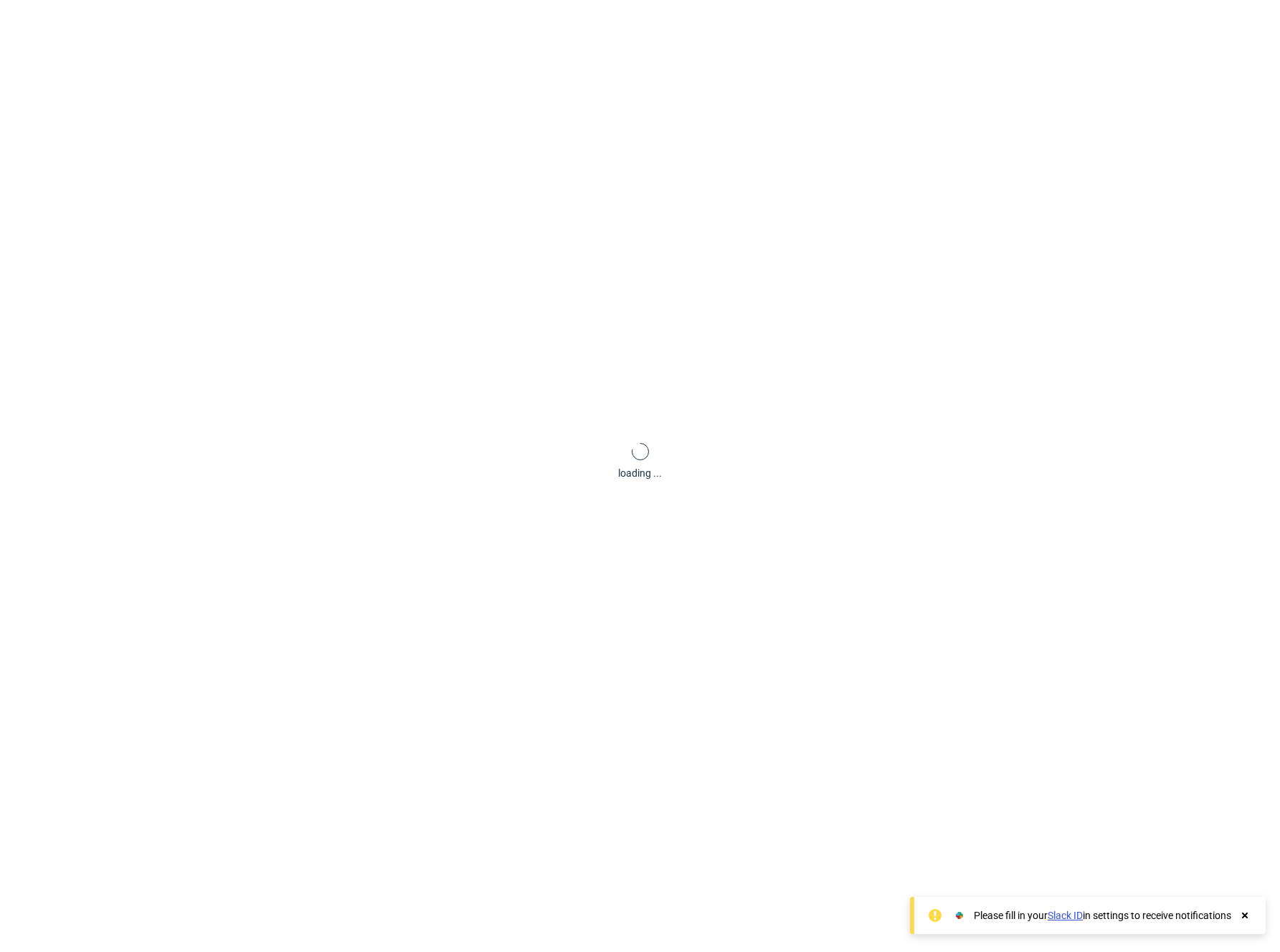
scroll to position [4, 0]
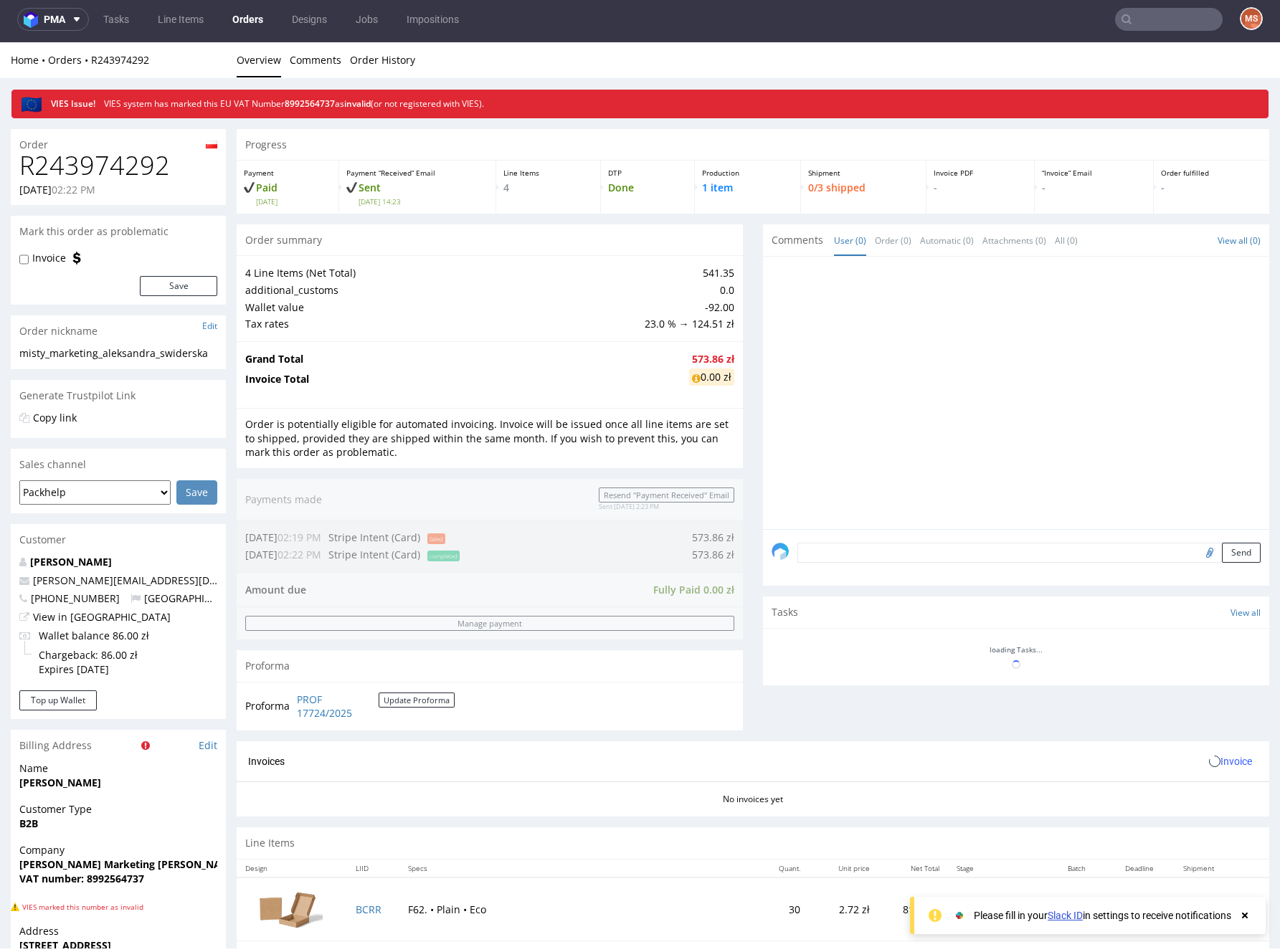
click at [308, 698] on div "Proforma PROF 17724/2025 Update Proforma" at bounding box center [490, 706] width 506 height 49
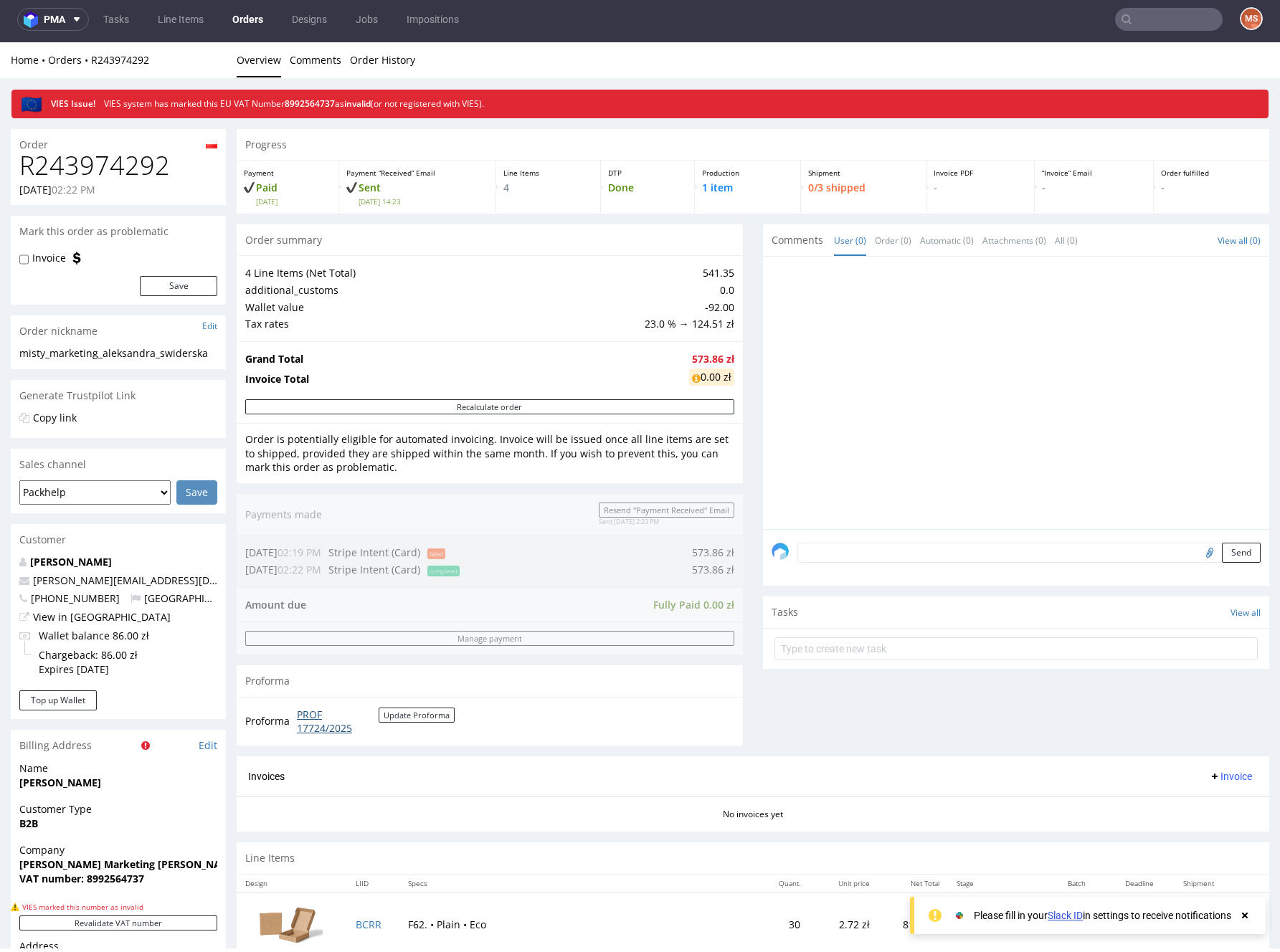
click at [310, 714] on link "PROF 17724/2025" at bounding box center [338, 721] width 82 height 28
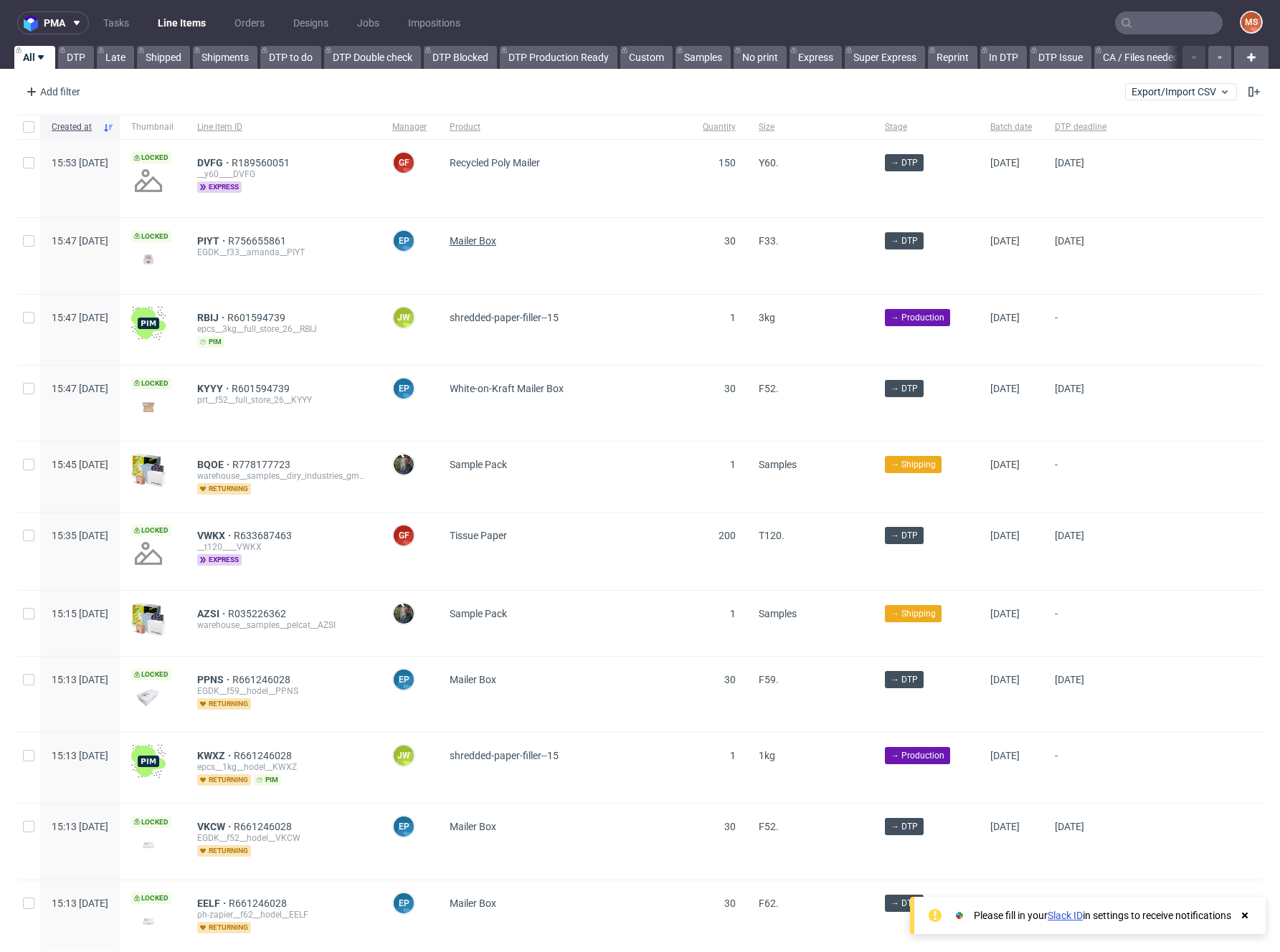
click at [497, 238] on span "Mailer Box" at bounding box center [473, 240] width 46 height 12
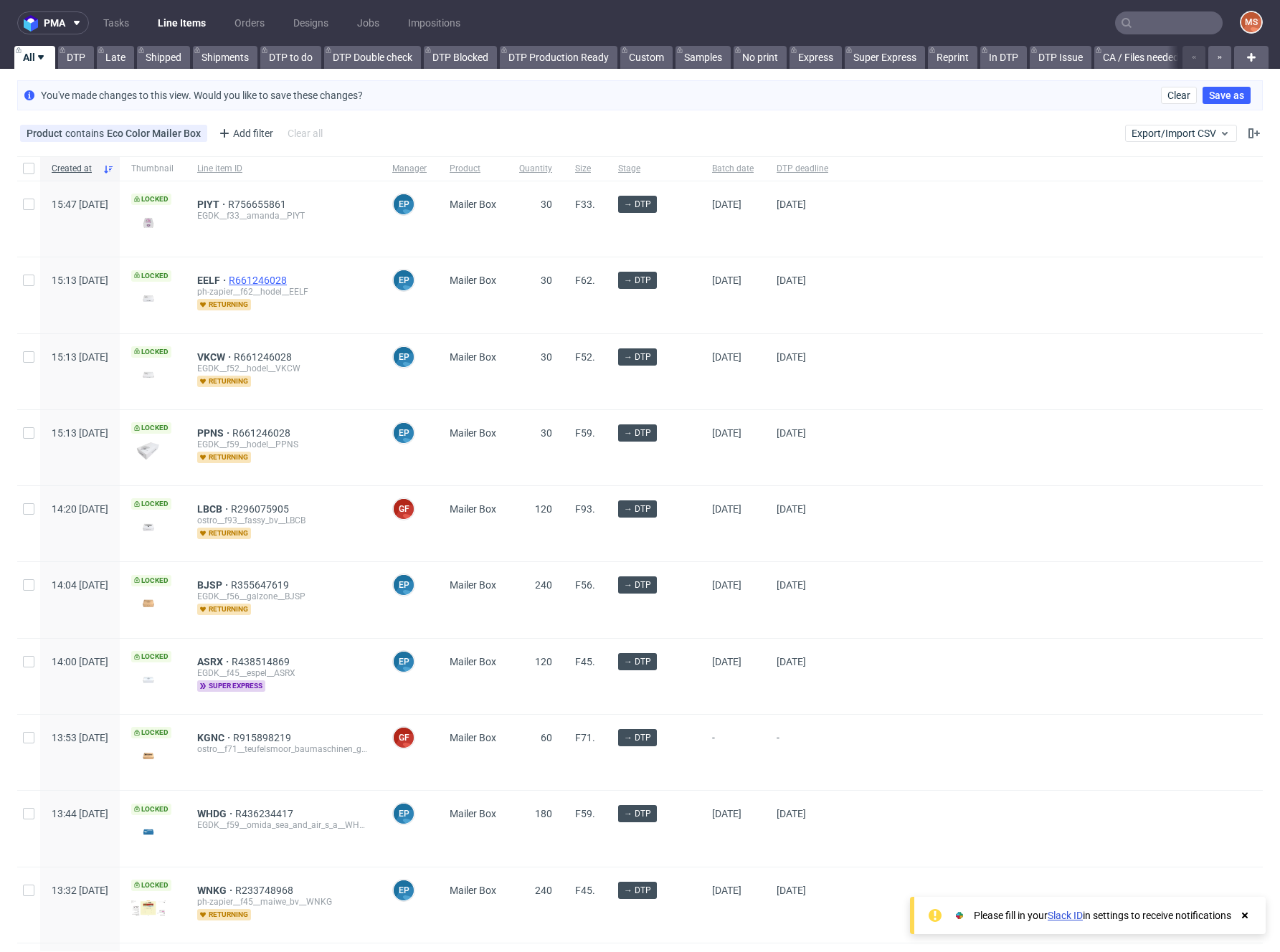
click at [290, 280] on span "R661246028" at bounding box center [259, 280] width 61 height 12
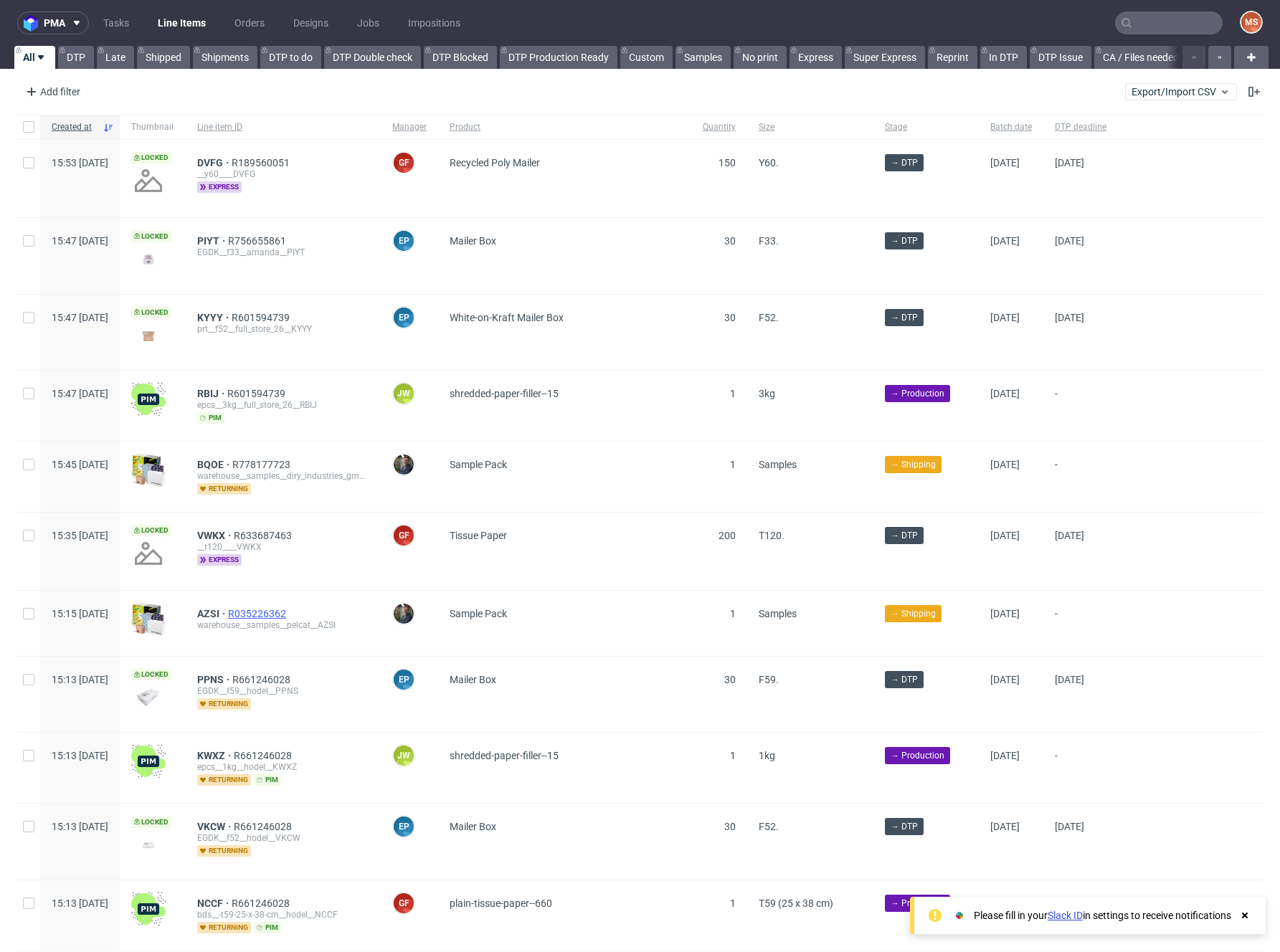
click at [289, 616] on span "R035226362" at bounding box center [258, 613] width 61 height 12
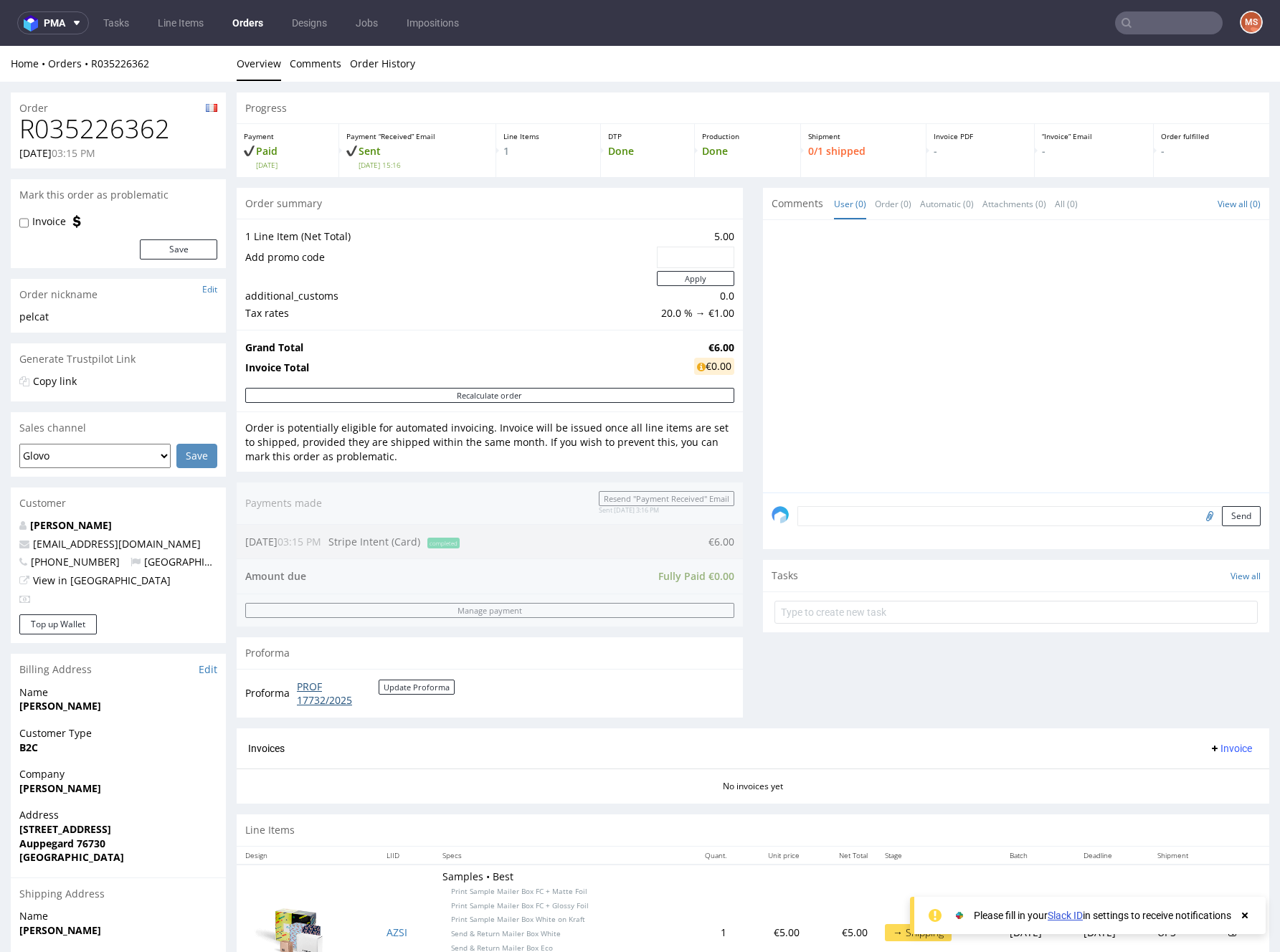
click at [310, 694] on link "PROF 17732/2025" at bounding box center [338, 693] width 82 height 28
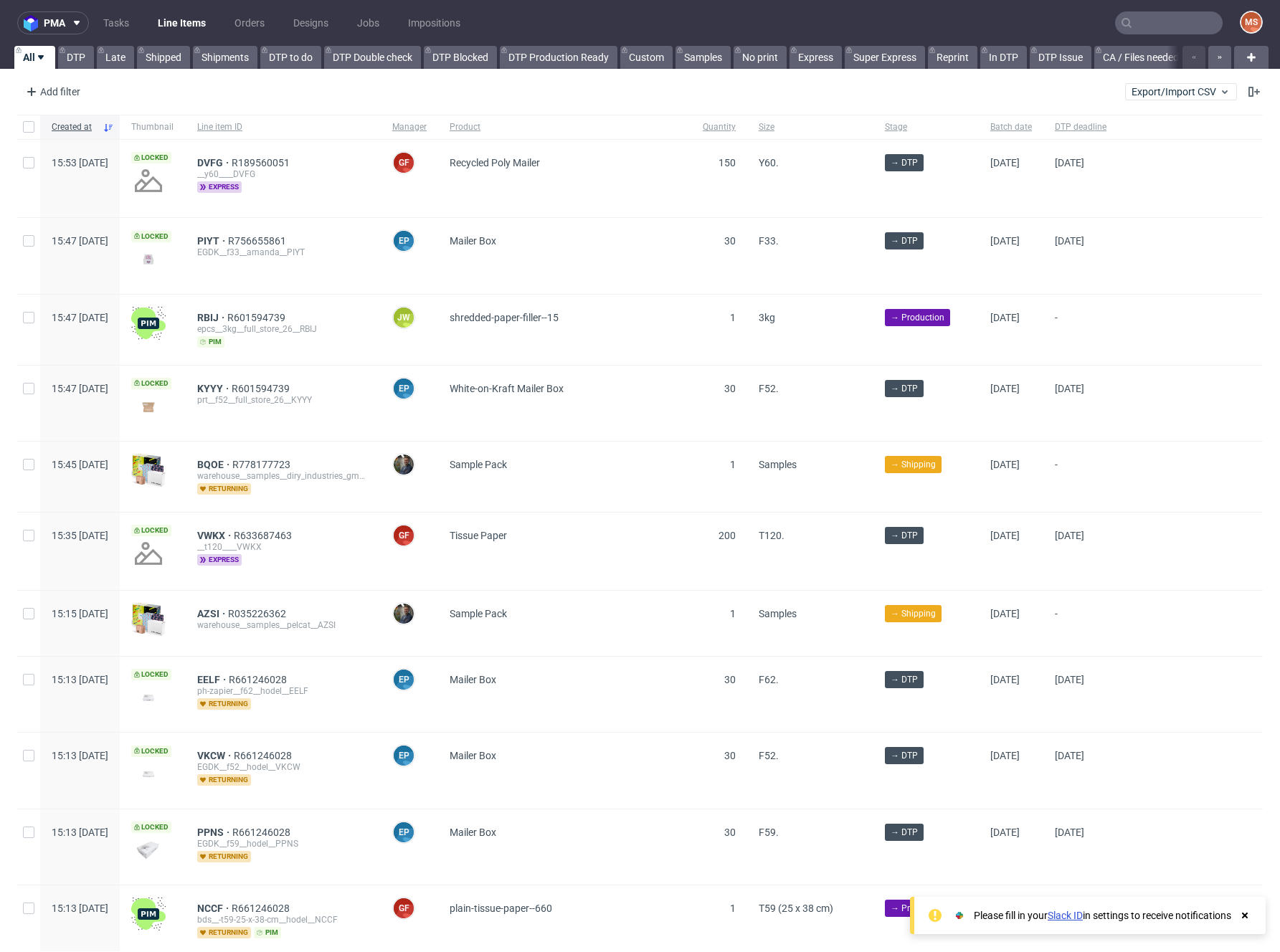
click at [354, 716] on div "EELF R661246028 ph-zapier__f62__hodel__EELF returning" at bounding box center [283, 694] width 195 height 76
click at [290, 678] on span "R661246028" at bounding box center [259, 679] width 61 height 12
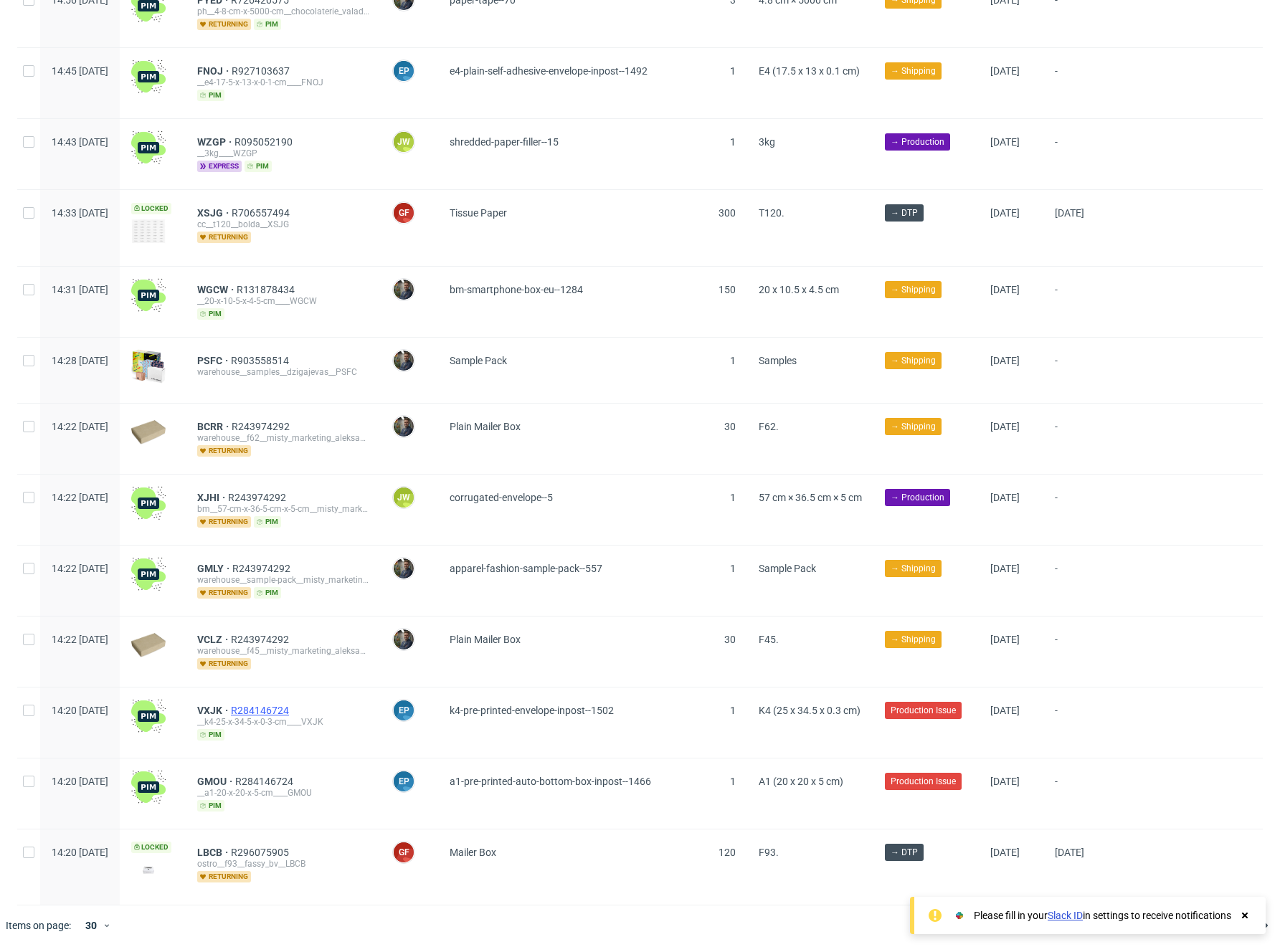
click at [292, 707] on span "R284146724" at bounding box center [261, 710] width 61 height 12
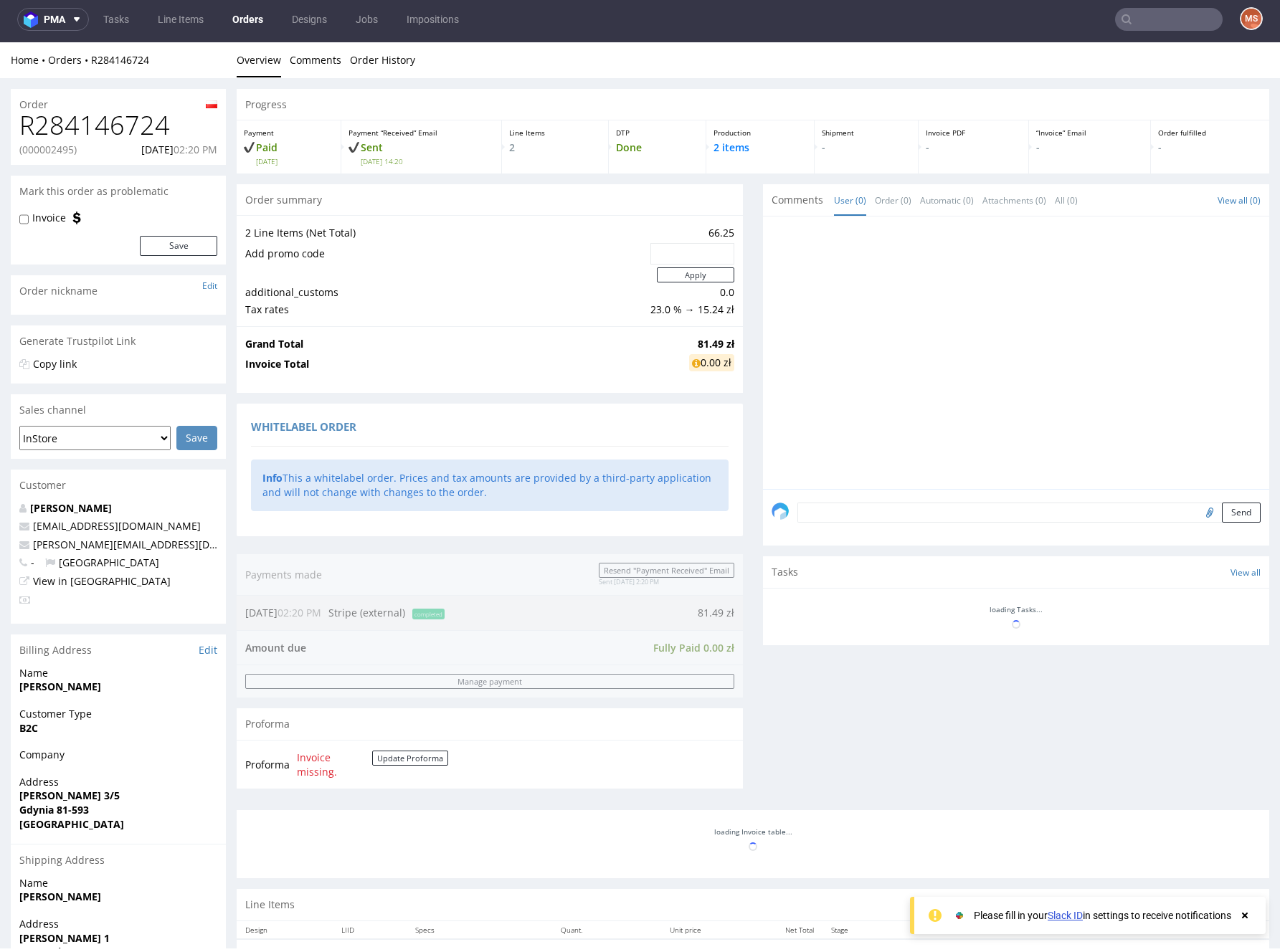
scroll to position [4, 0]
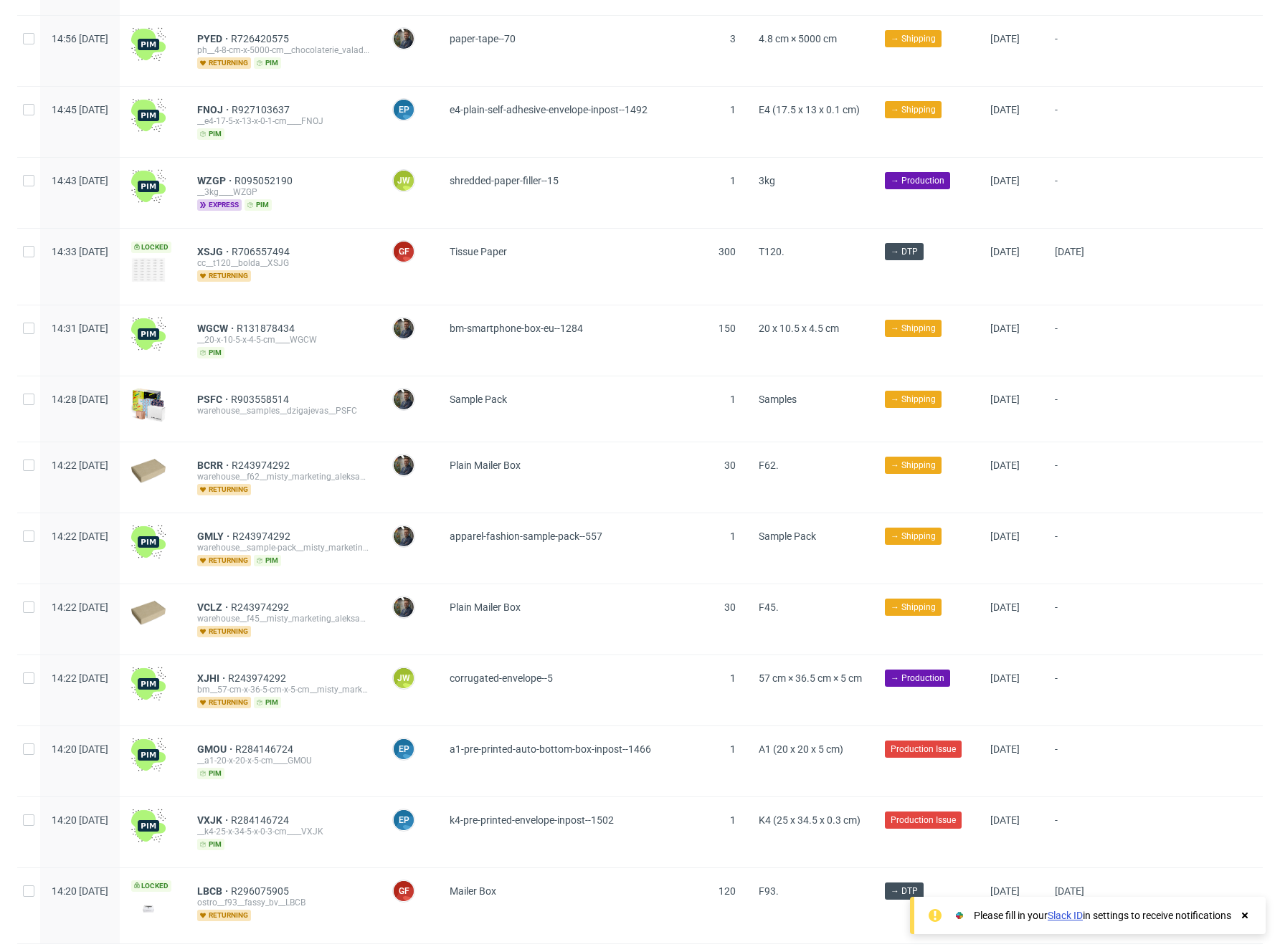
scroll to position [1403, 0]
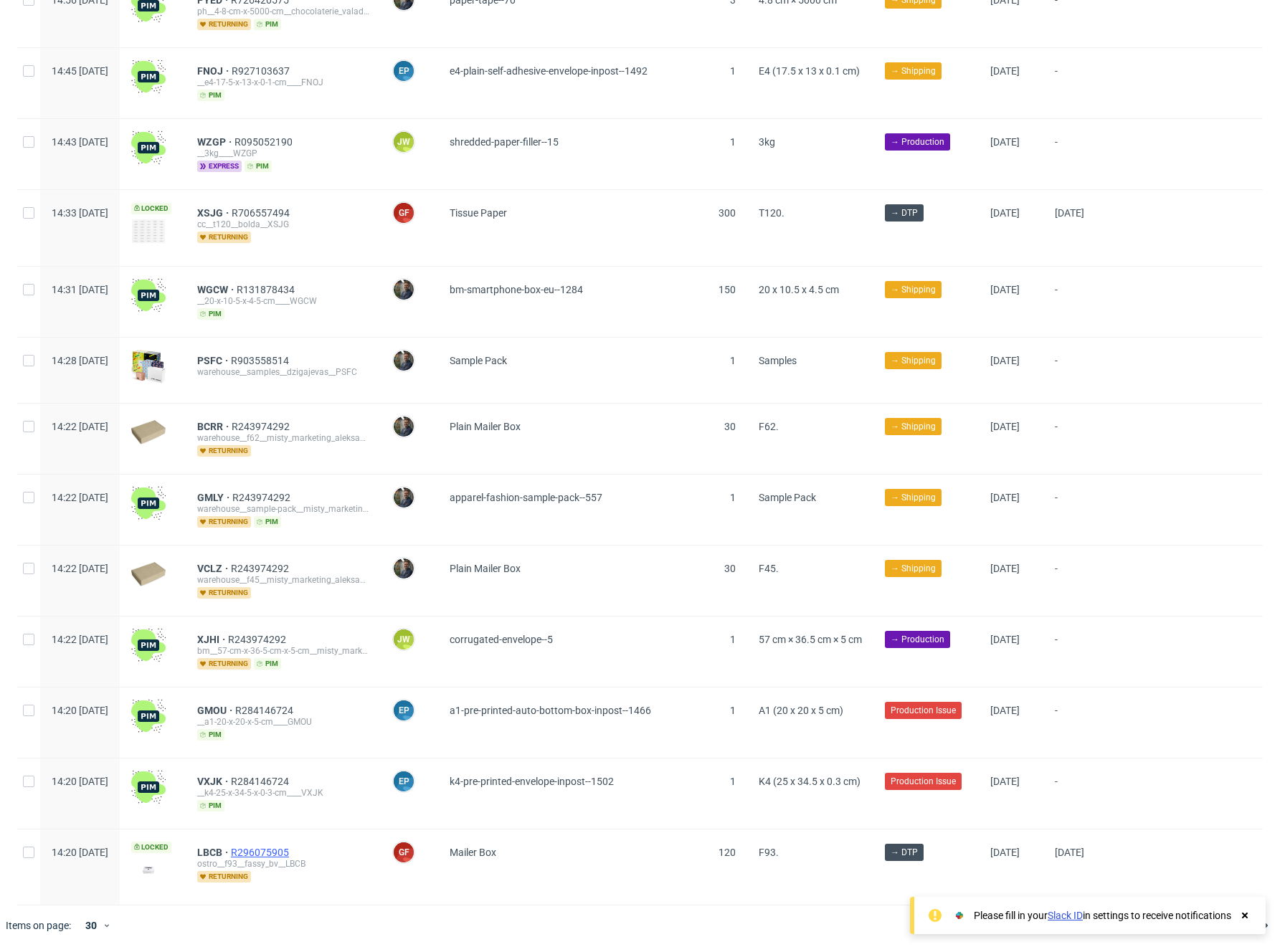
click at [292, 851] on span "R296075905" at bounding box center [261, 852] width 61 height 12
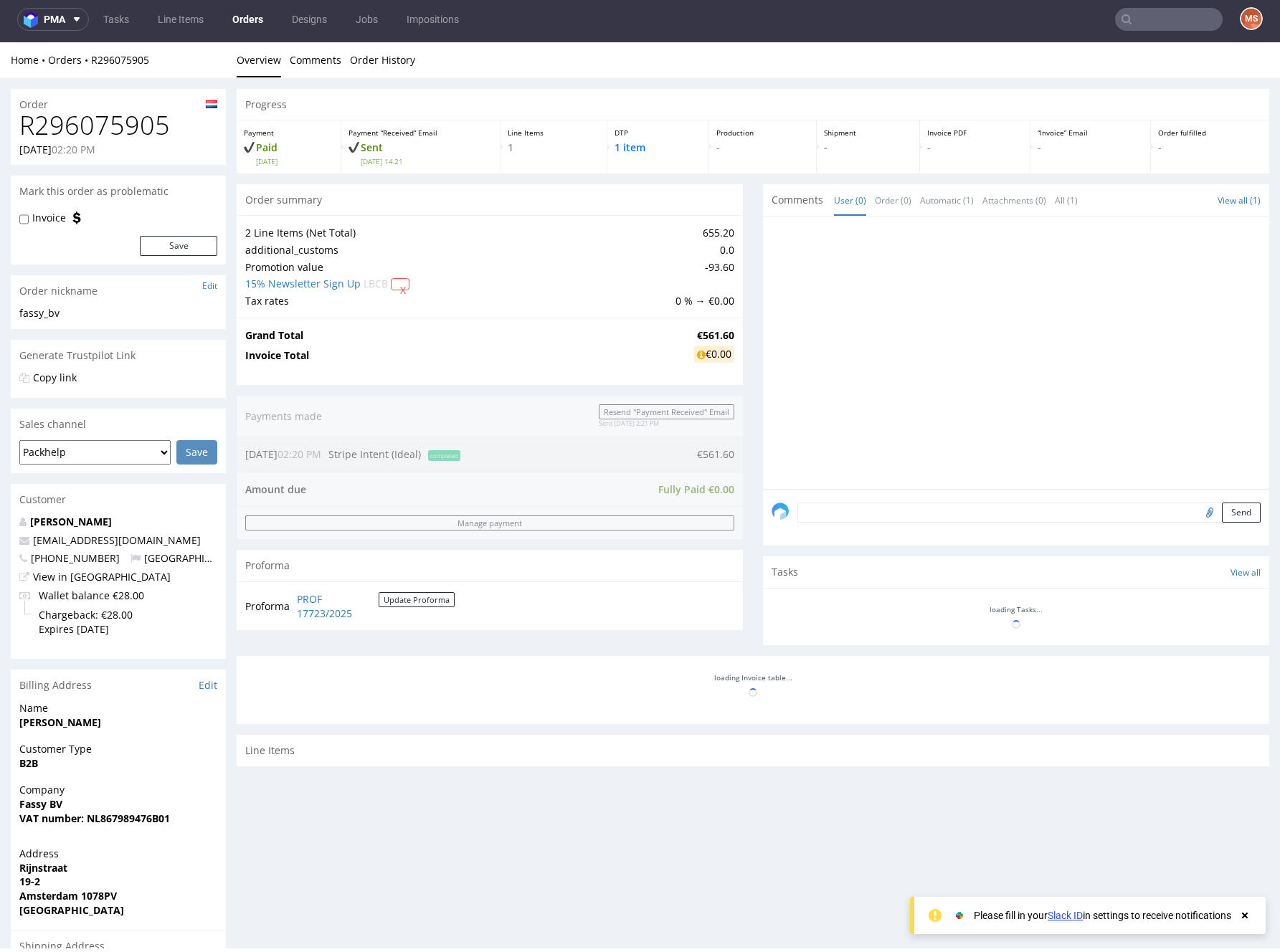
scroll to position [4, 0]
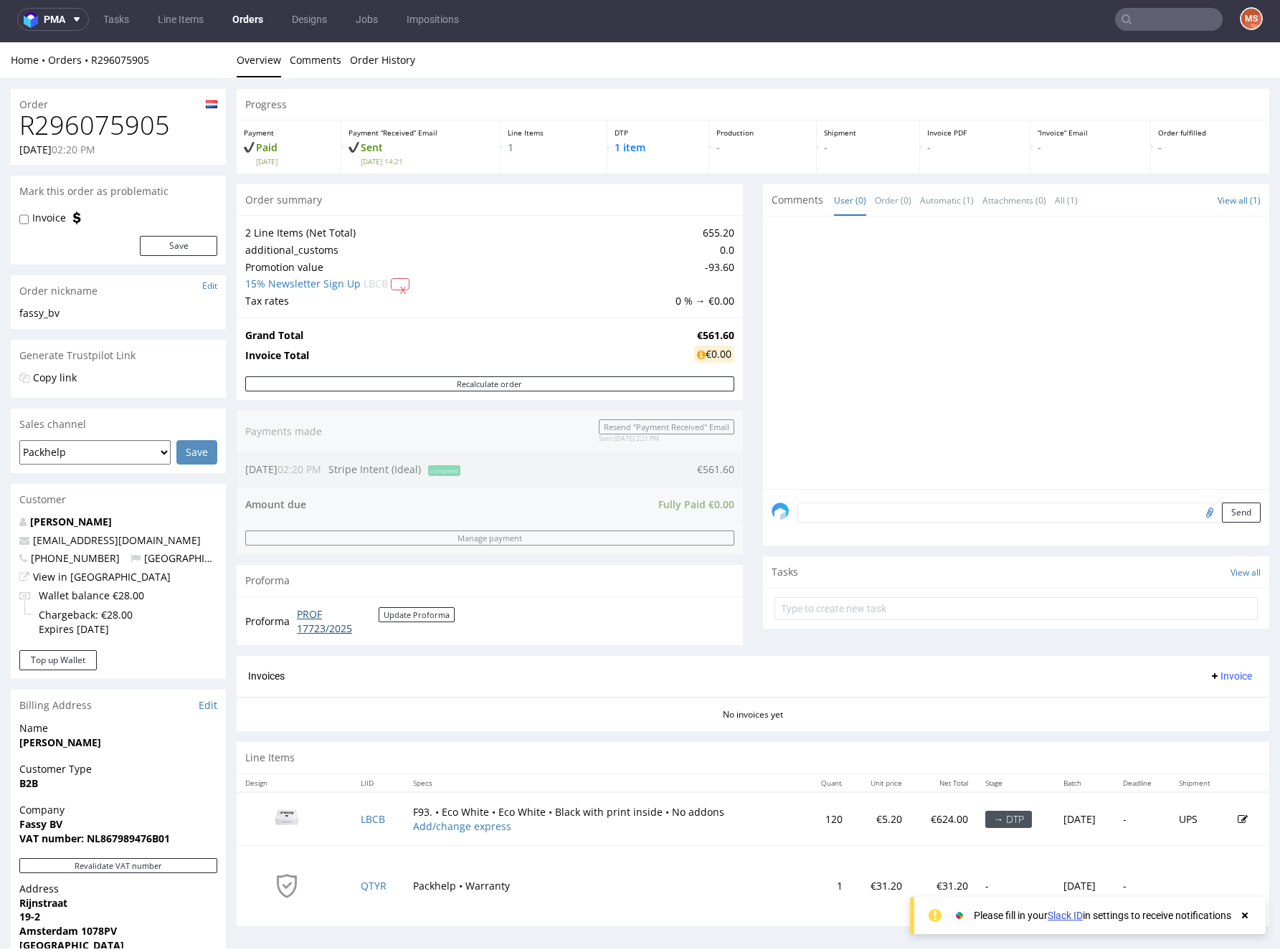
click at [320, 625] on link "PROF 17723/2025" at bounding box center [338, 620] width 82 height 28
